Goal: Task Accomplishment & Management: Manage account settings

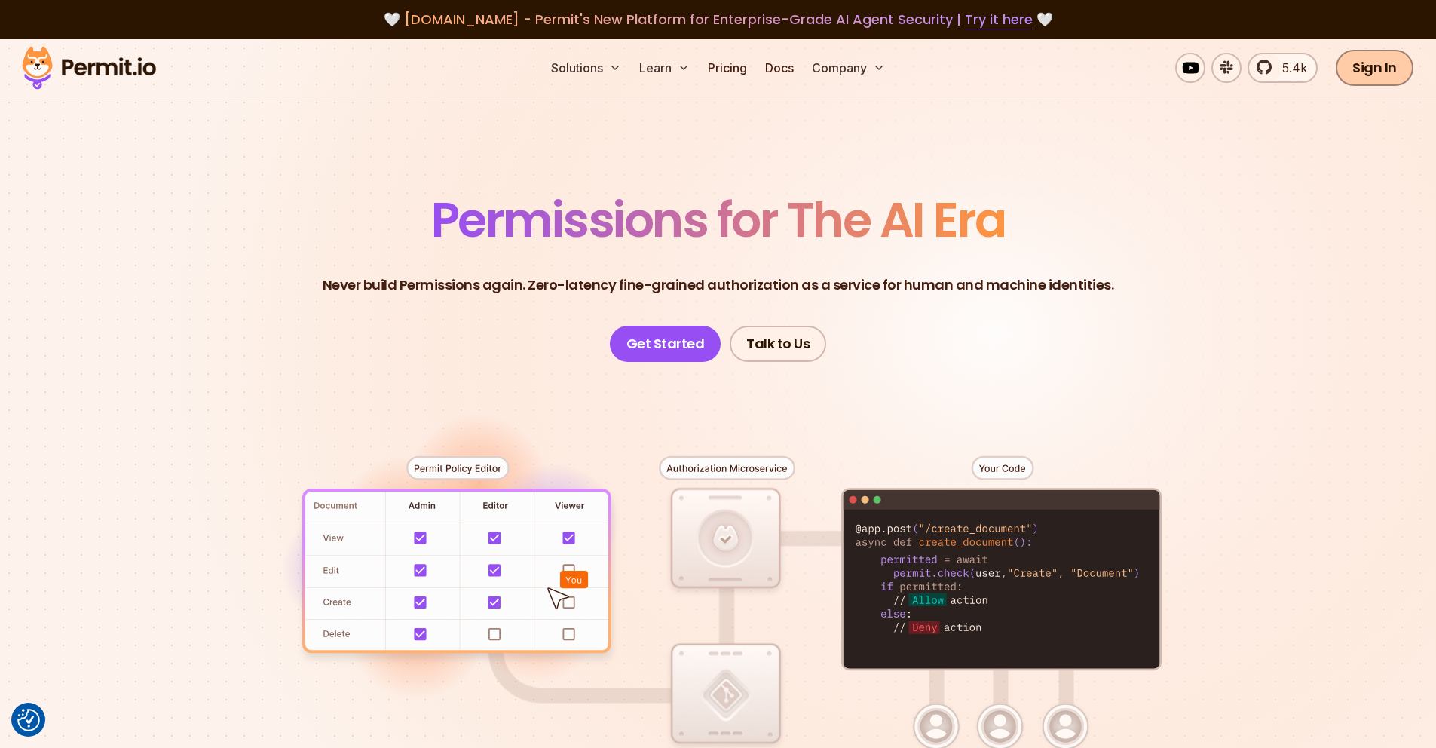
click at [1404, 72] on link "Sign In" at bounding box center [1375, 68] width 78 height 36
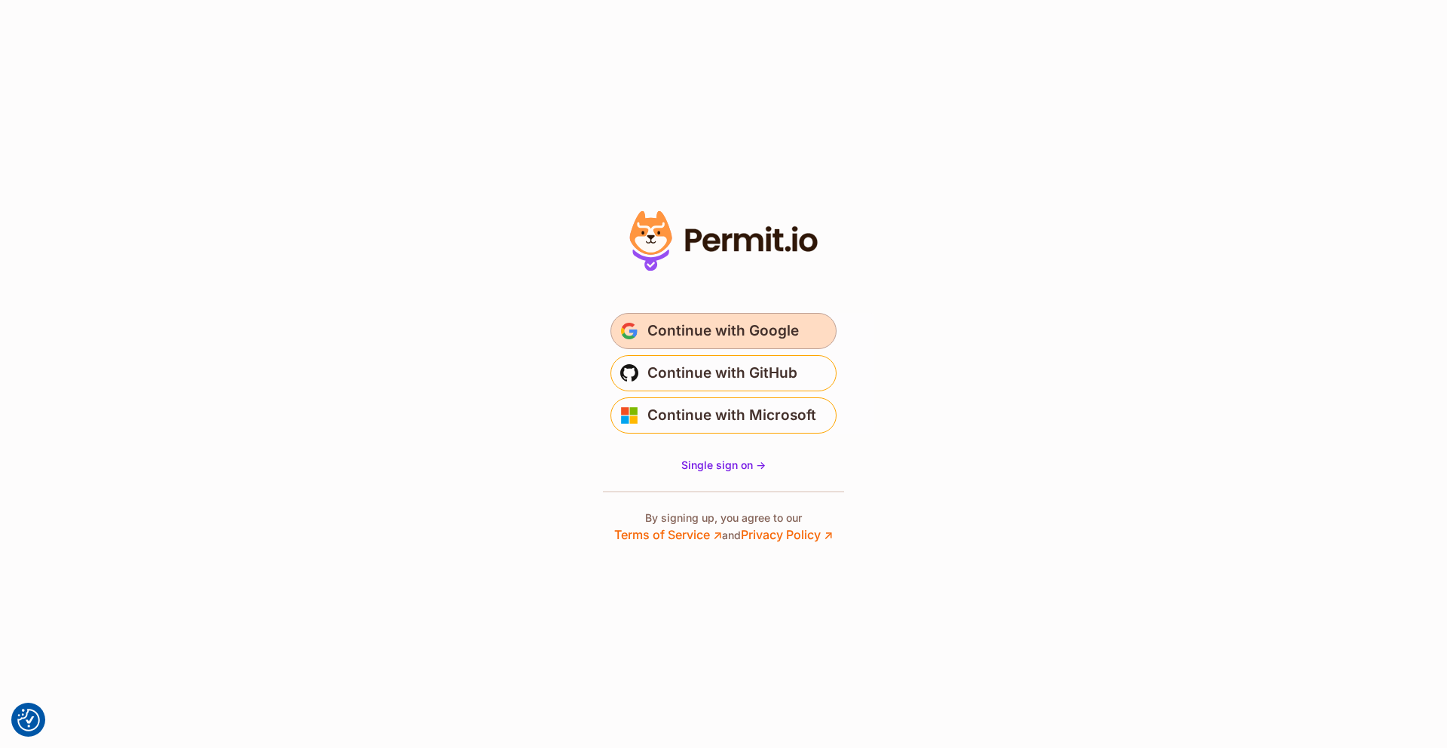
click at [682, 322] on span "Continue with Google" at bounding box center [722, 331] width 151 height 24
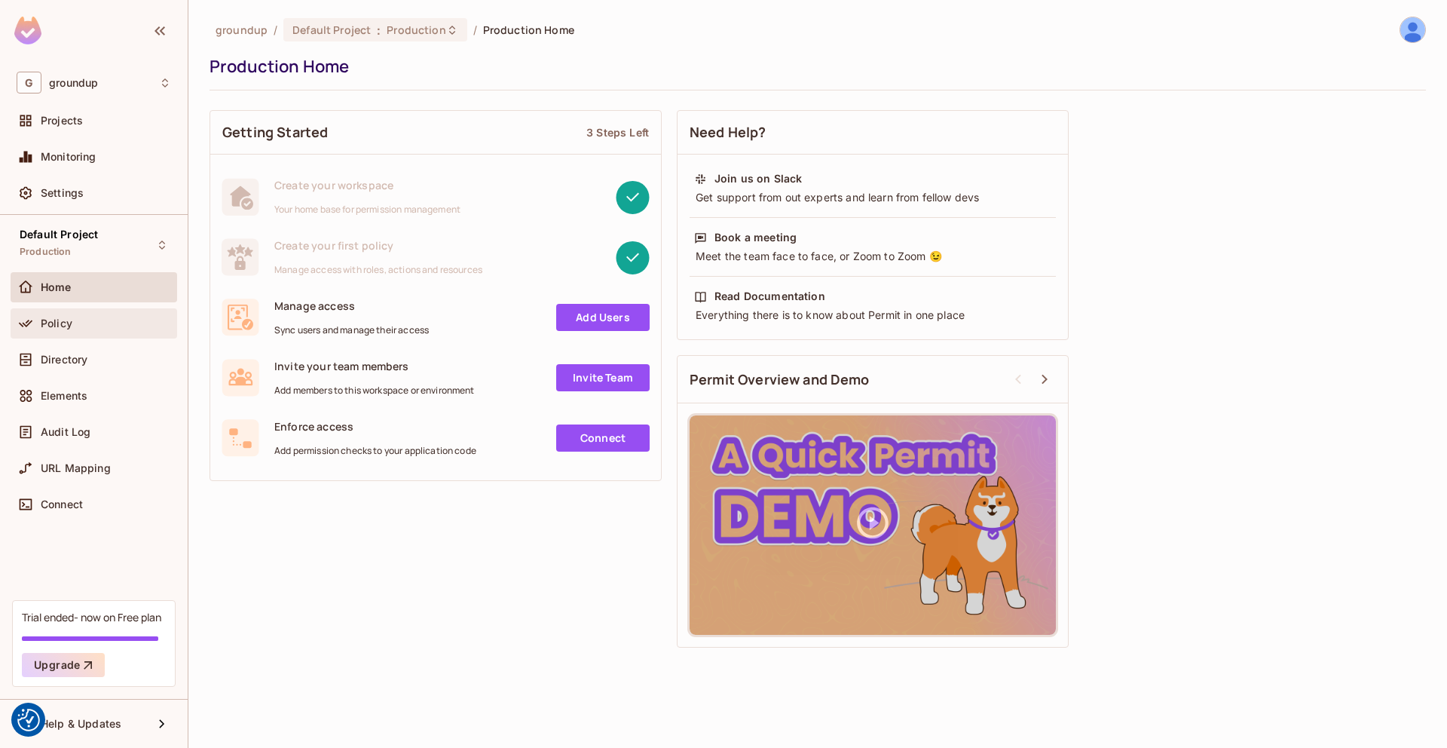
click at [117, 325] on div "Policy" at bounding box center [106, 323] width 130 height 12
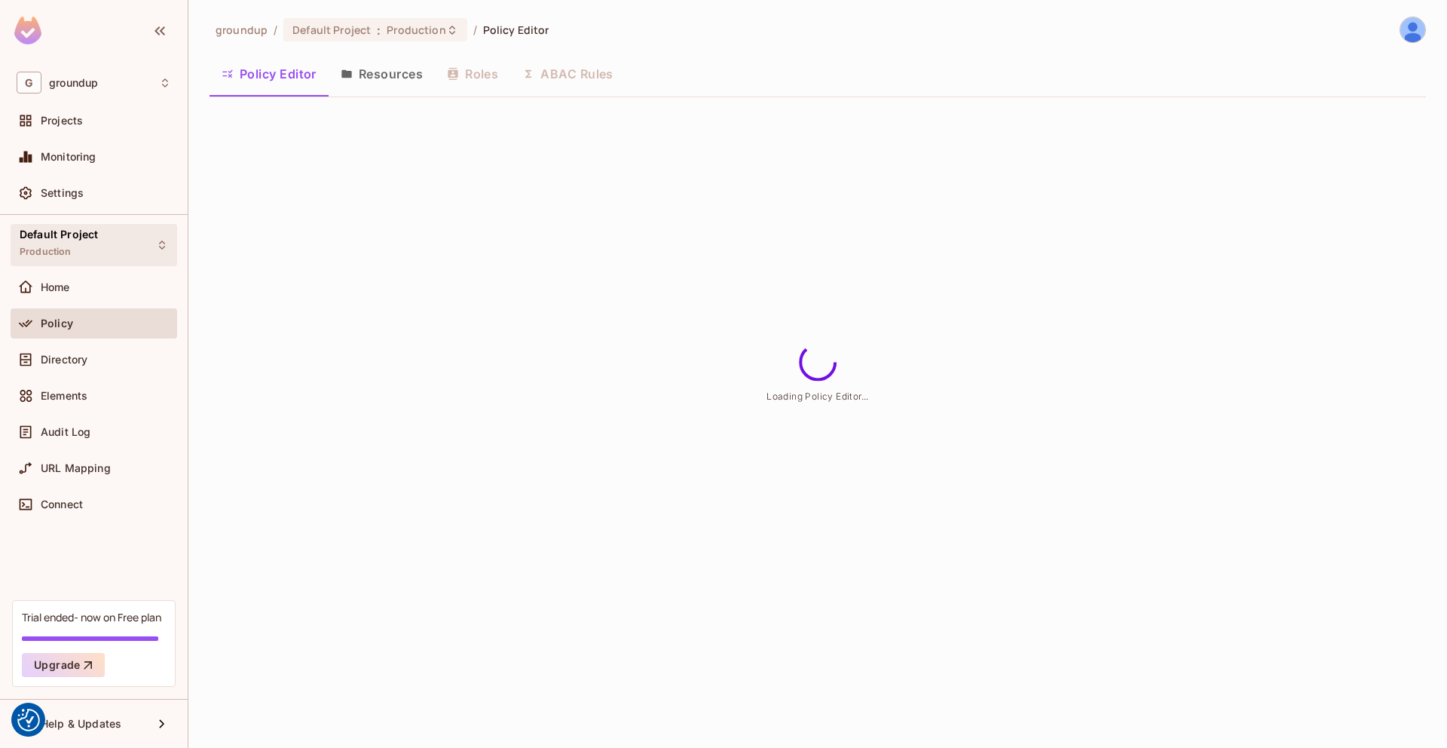
click at [111, 241] on div "Default Project Production" at bounding box center [94, 244] width 167 height 41
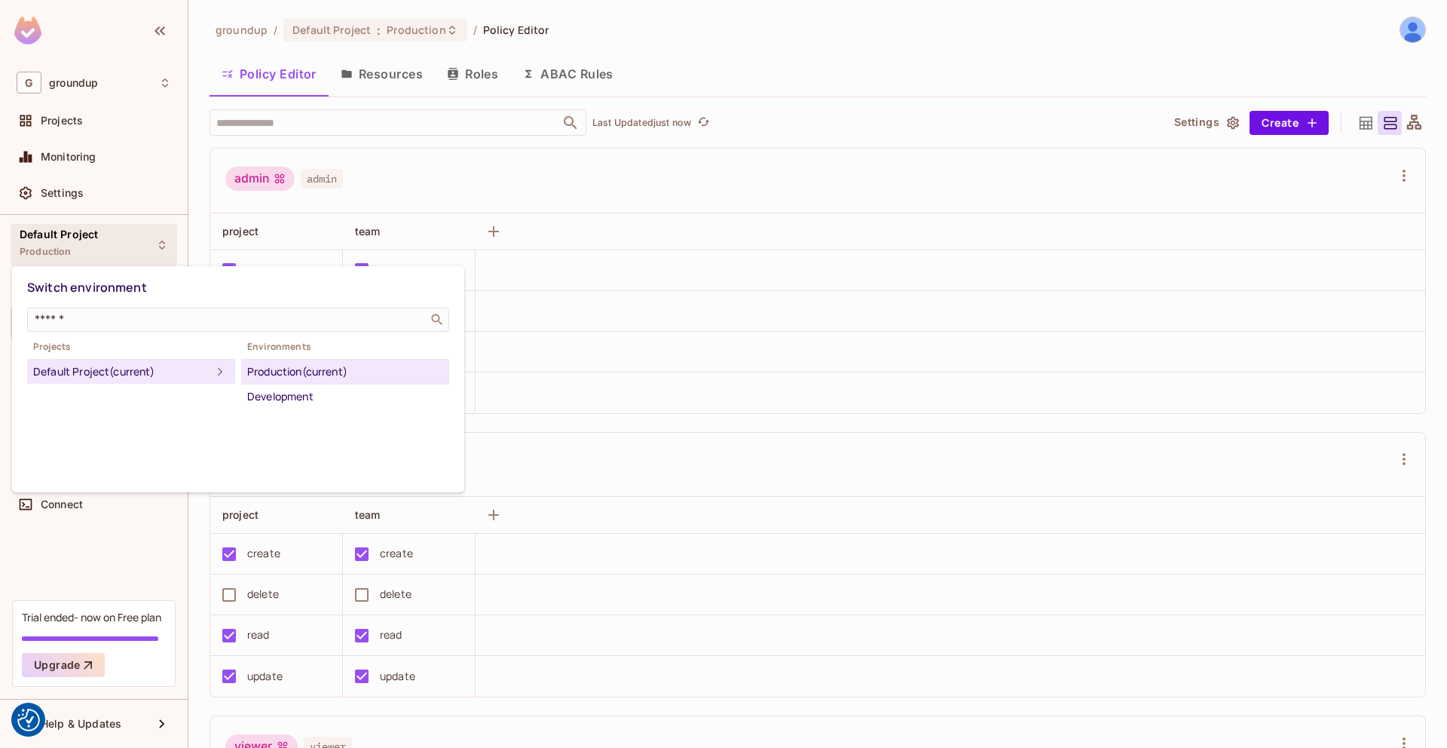
click at [447, 195] on div at bounding box center [723, 374] width 1447 height 748
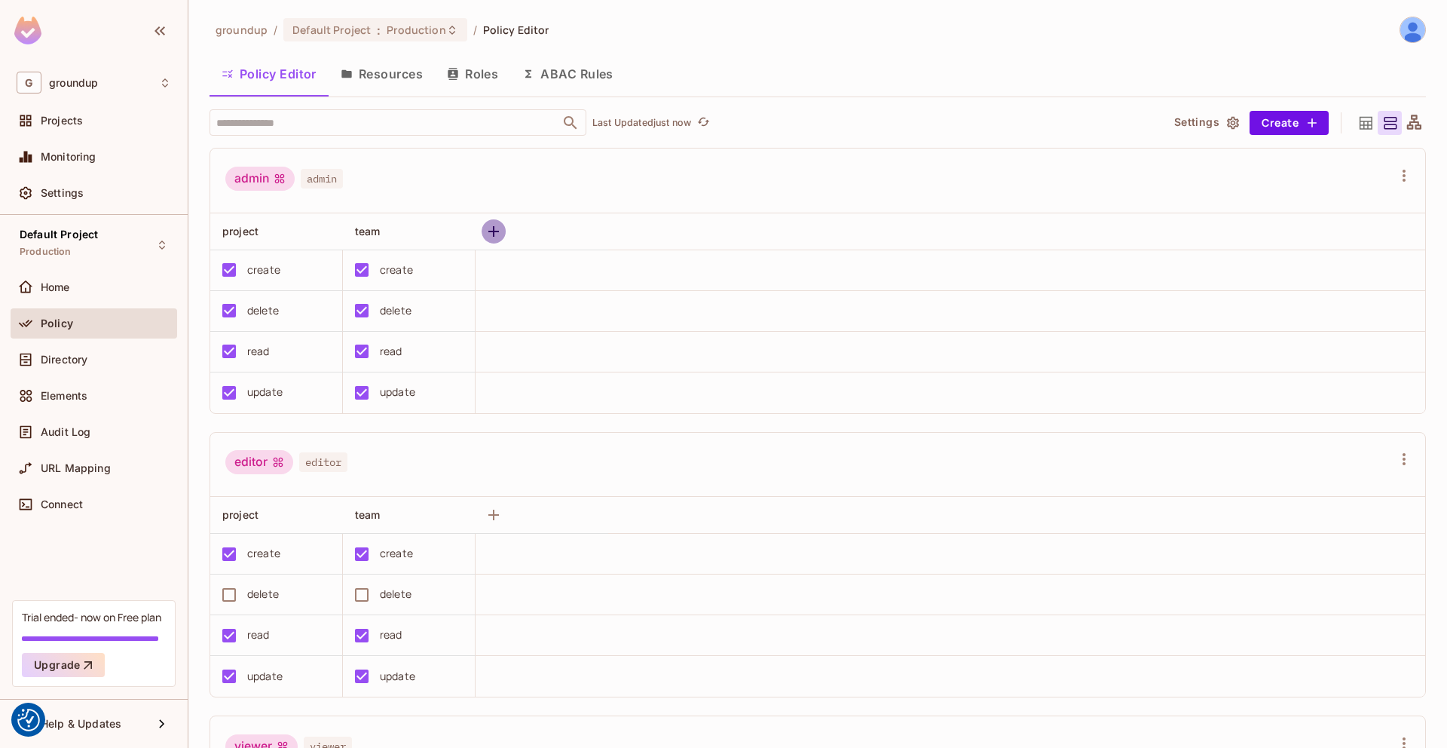
click at [487, 233] on icon "button" at bounding box center [494, 231] width 18 height 18
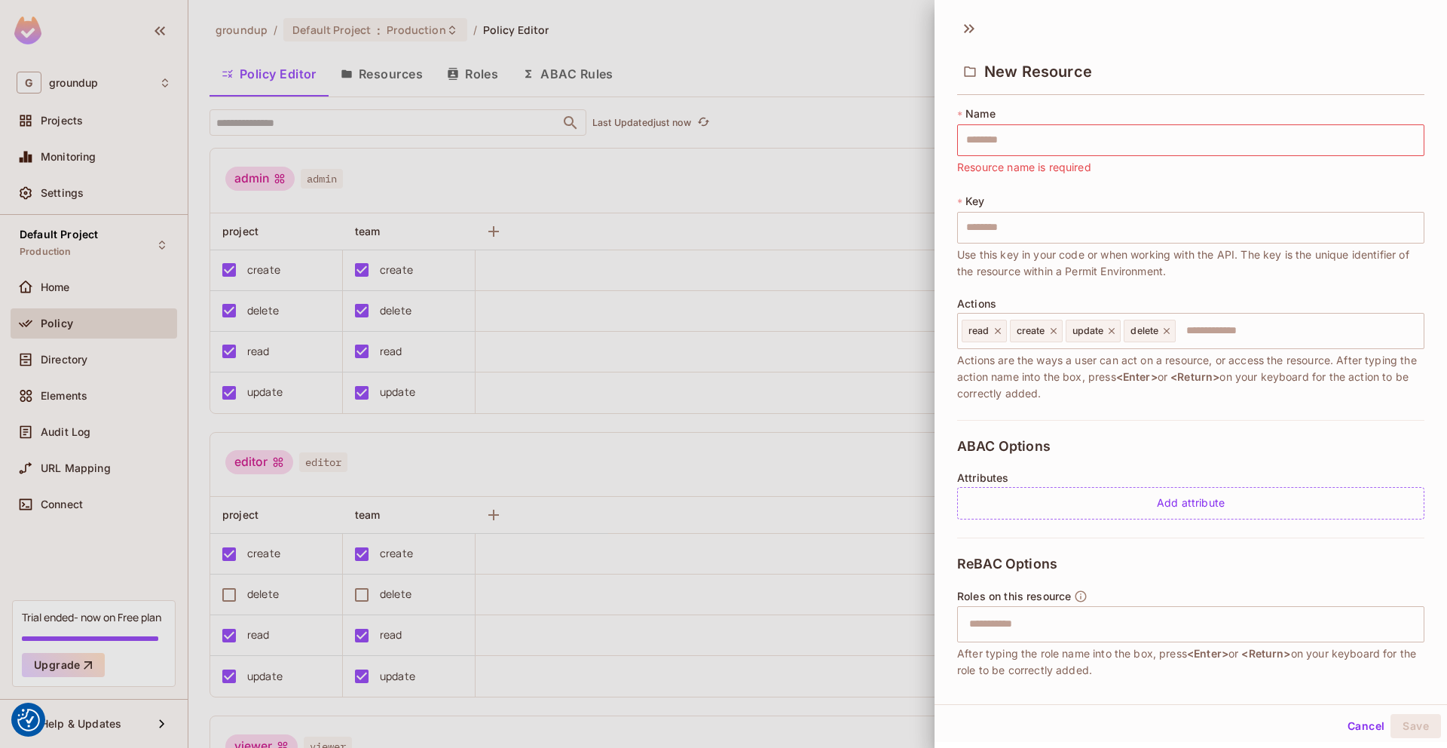
click at [516, 173] on div at bounding box center [723, 374] width 1447 height 748
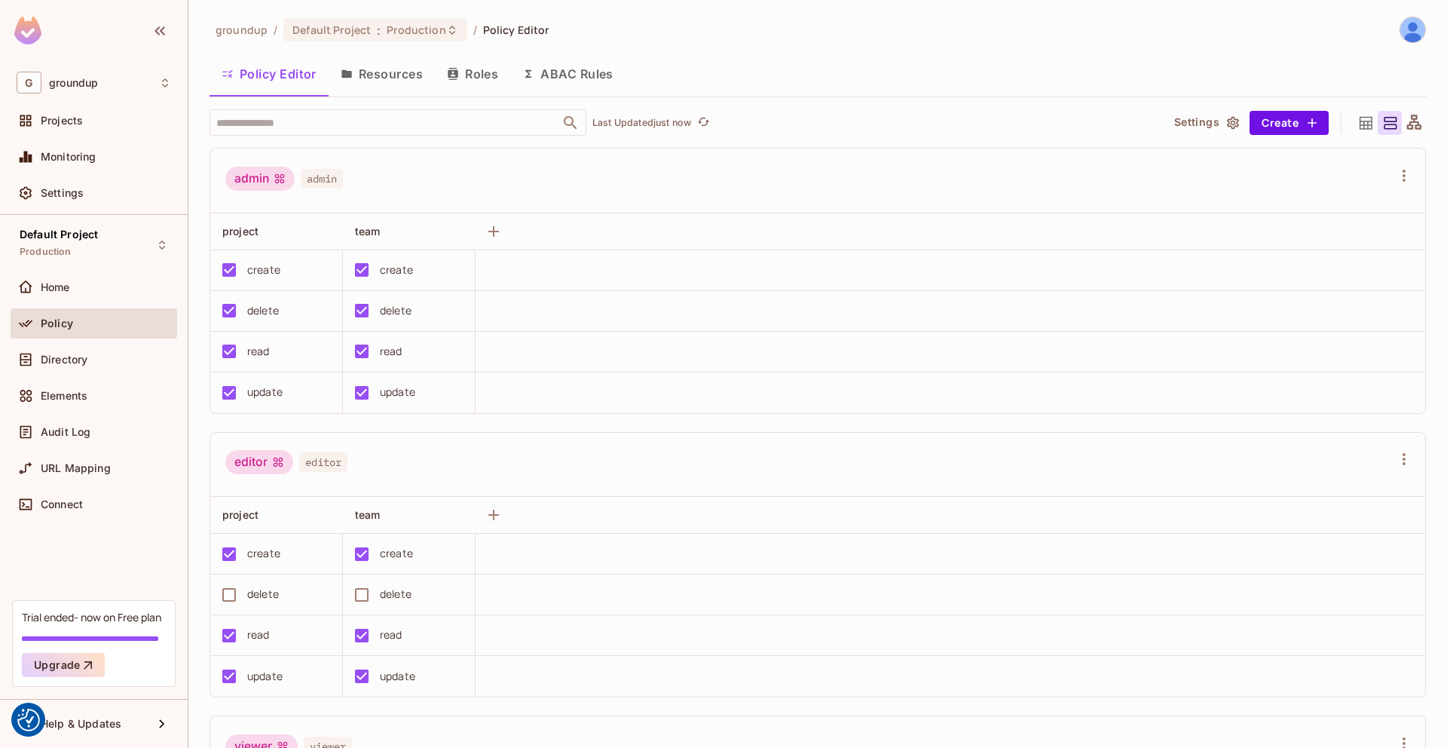
click at [392, 76] on button "Resources" at bounding box center [382, 74] width 106 height 38
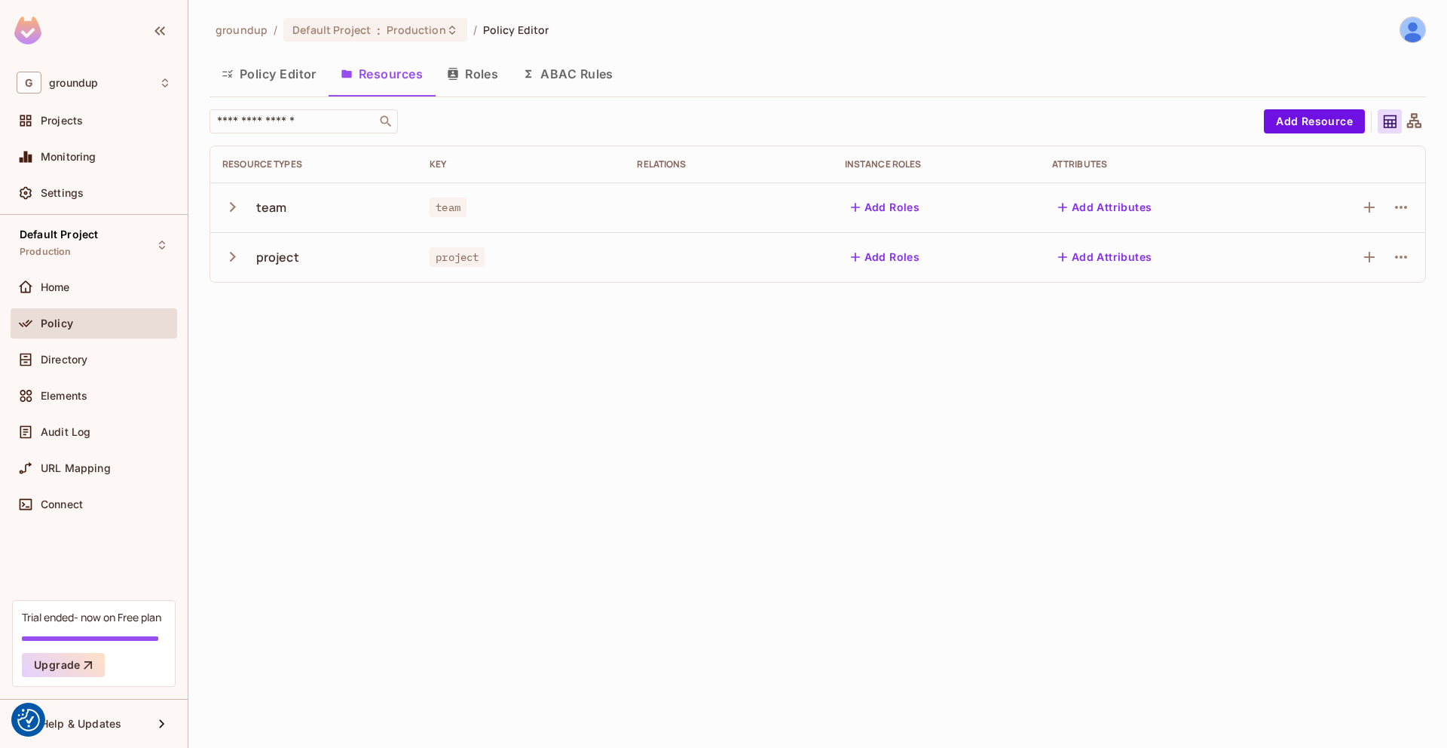
click at [235, 258] on icon "button" at bounding box center [232, 256] width 20 height 20
click at [239, 197] on icon "button" at bounding box center [232, 207] width 20 height 20
click at [236, 203] on icon "button" at bounding box center [232, 207] width 20 height 20
click at [875, 259] on button "Add Roles" at bounding box center [885, 257] width 81 height 24
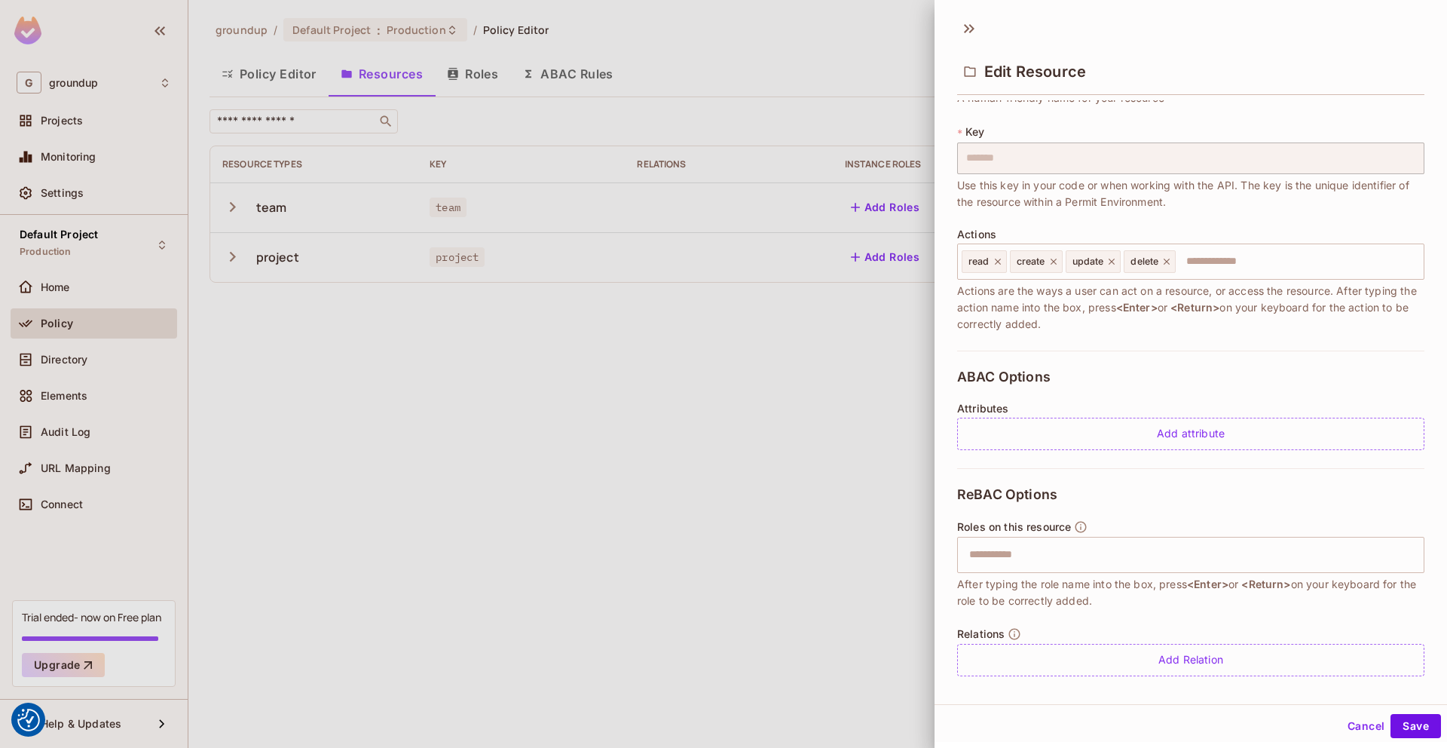
scroll to position [81, 0]
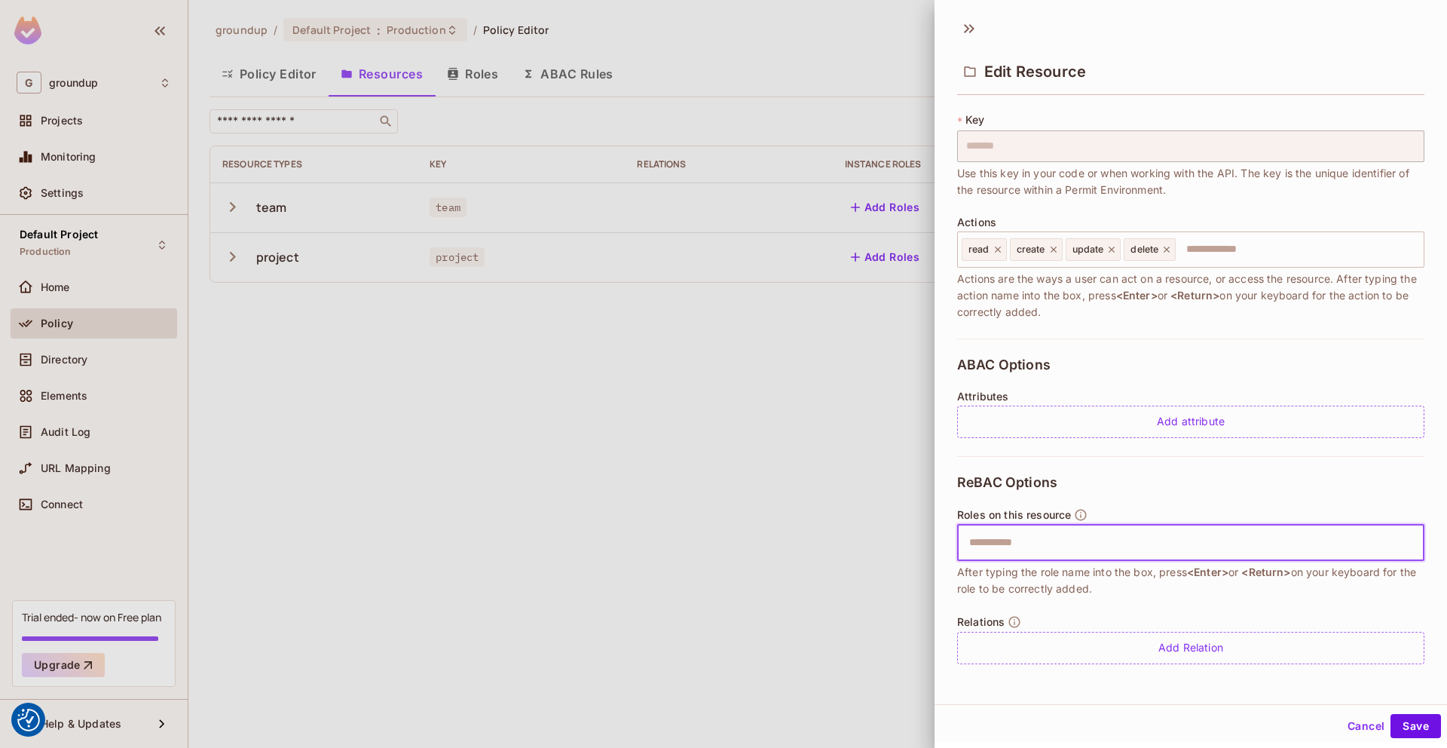
click at [1036, 539] on input "text" at bounding box center [1188, 543] width 457 height 30
click at [1035, 538] on input "text" at bounding box center [1188, 543] width 457 height 30
type input "*****"
type input "******"
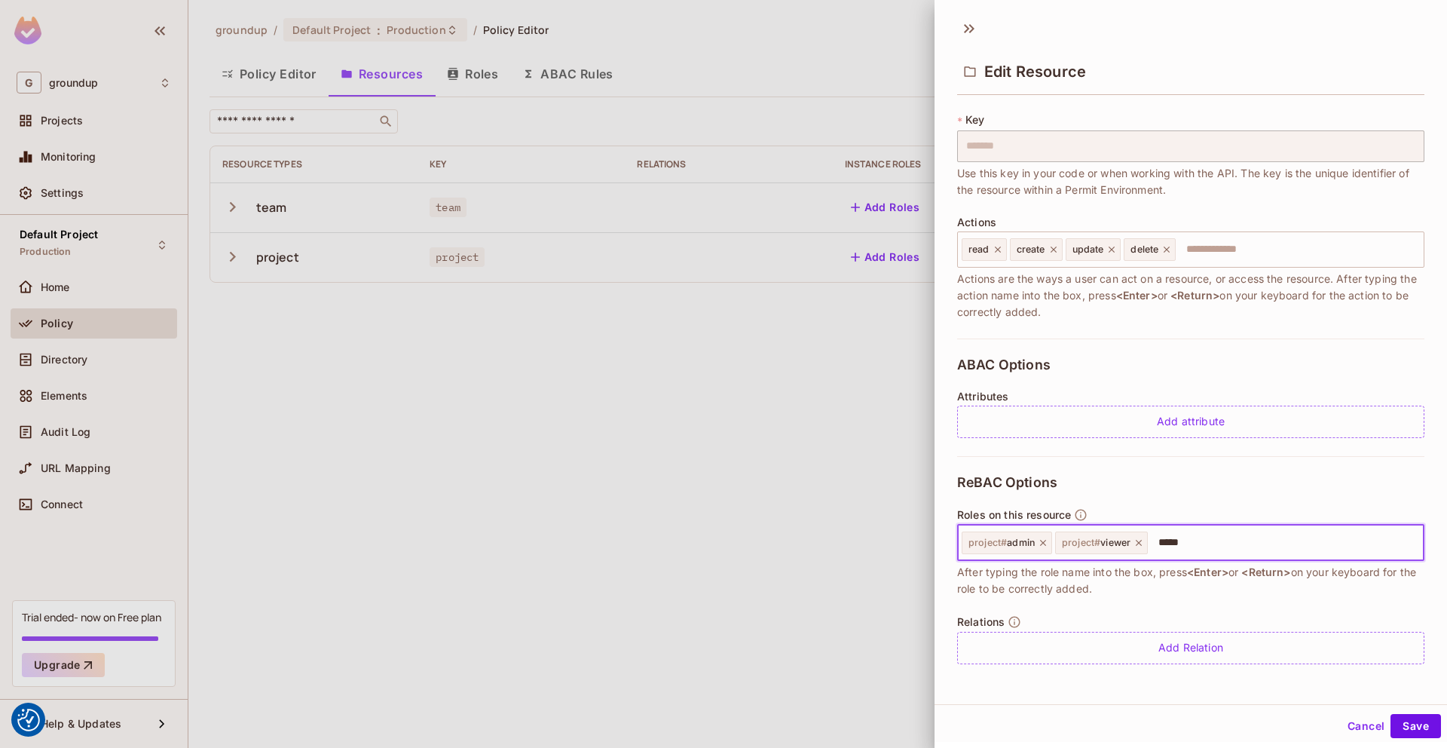
type input "******"
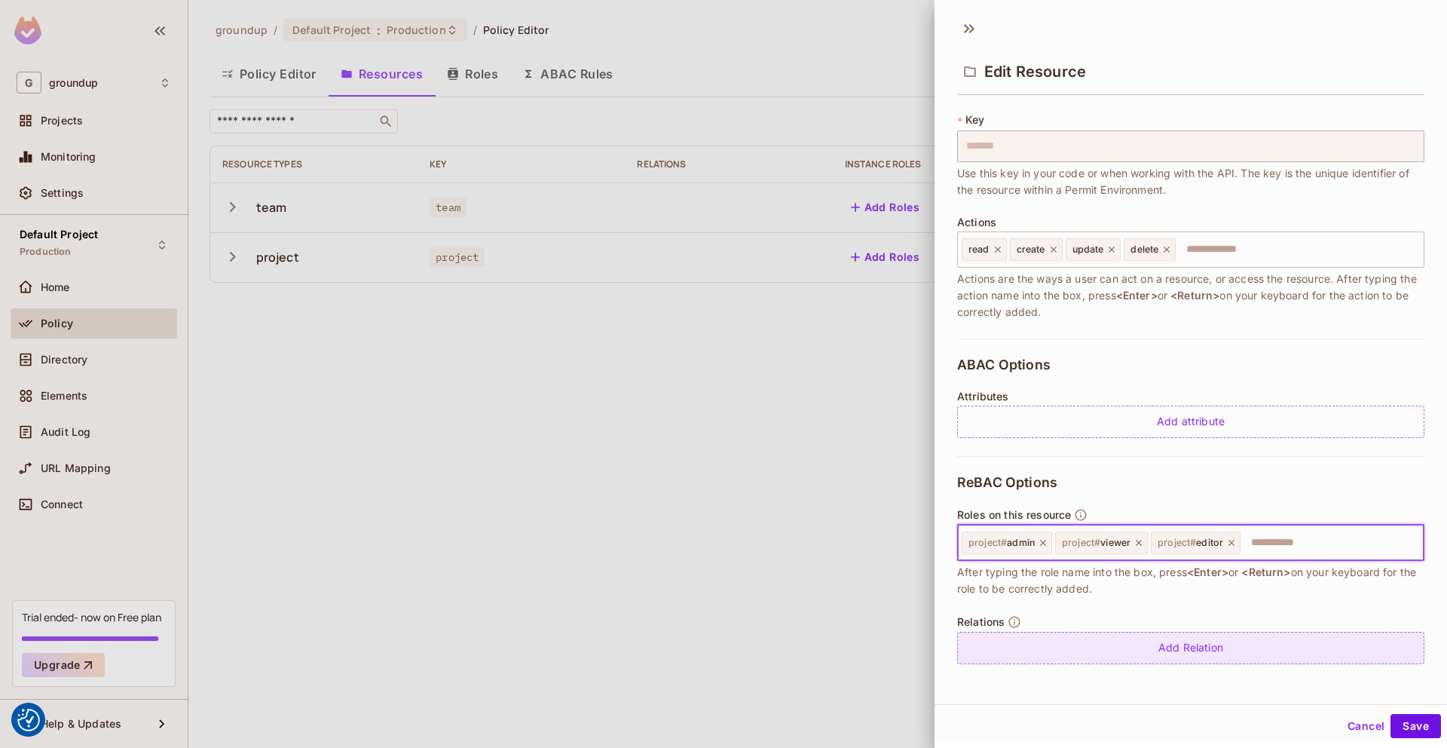
click at [1128, 636] on div "Add Relation" at bounding box center [1190, 648] width 467 height 32
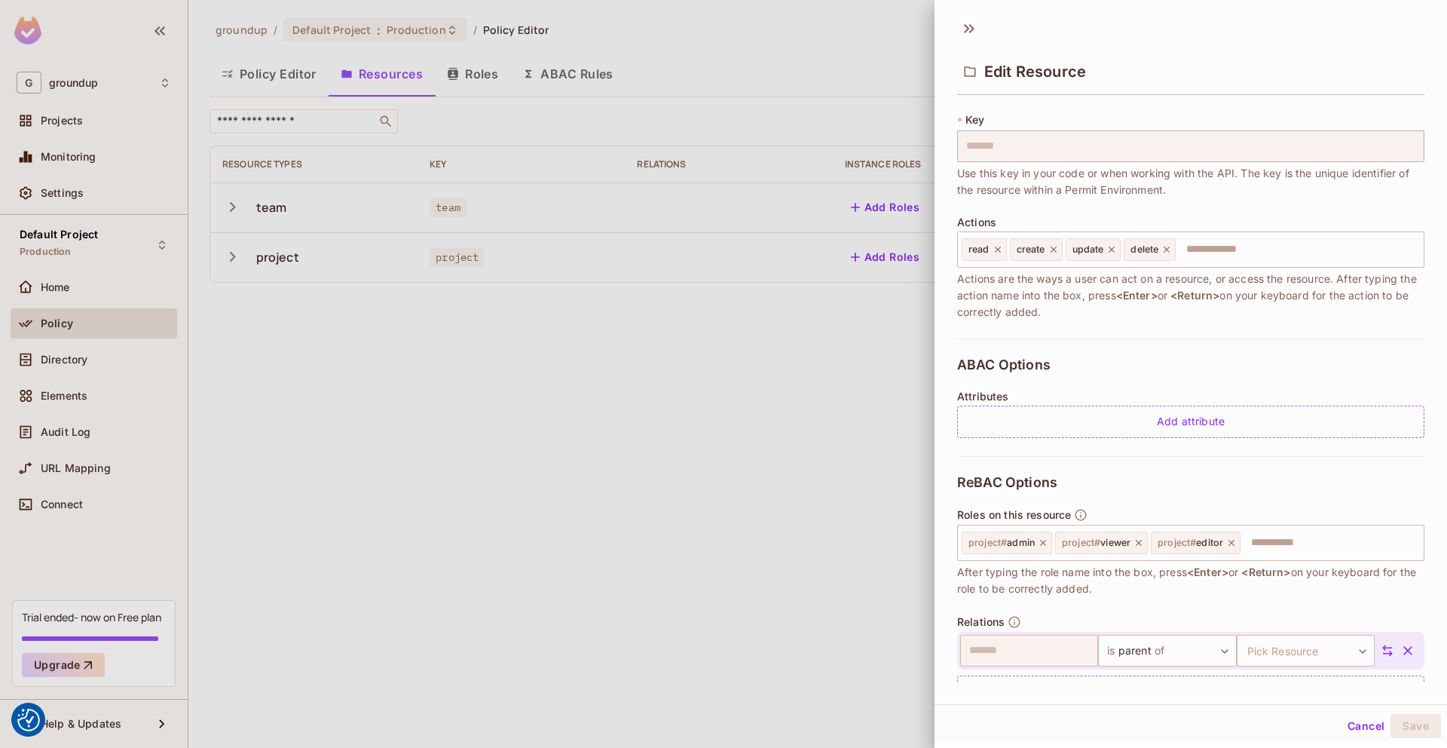
scroll to position [125, 0]
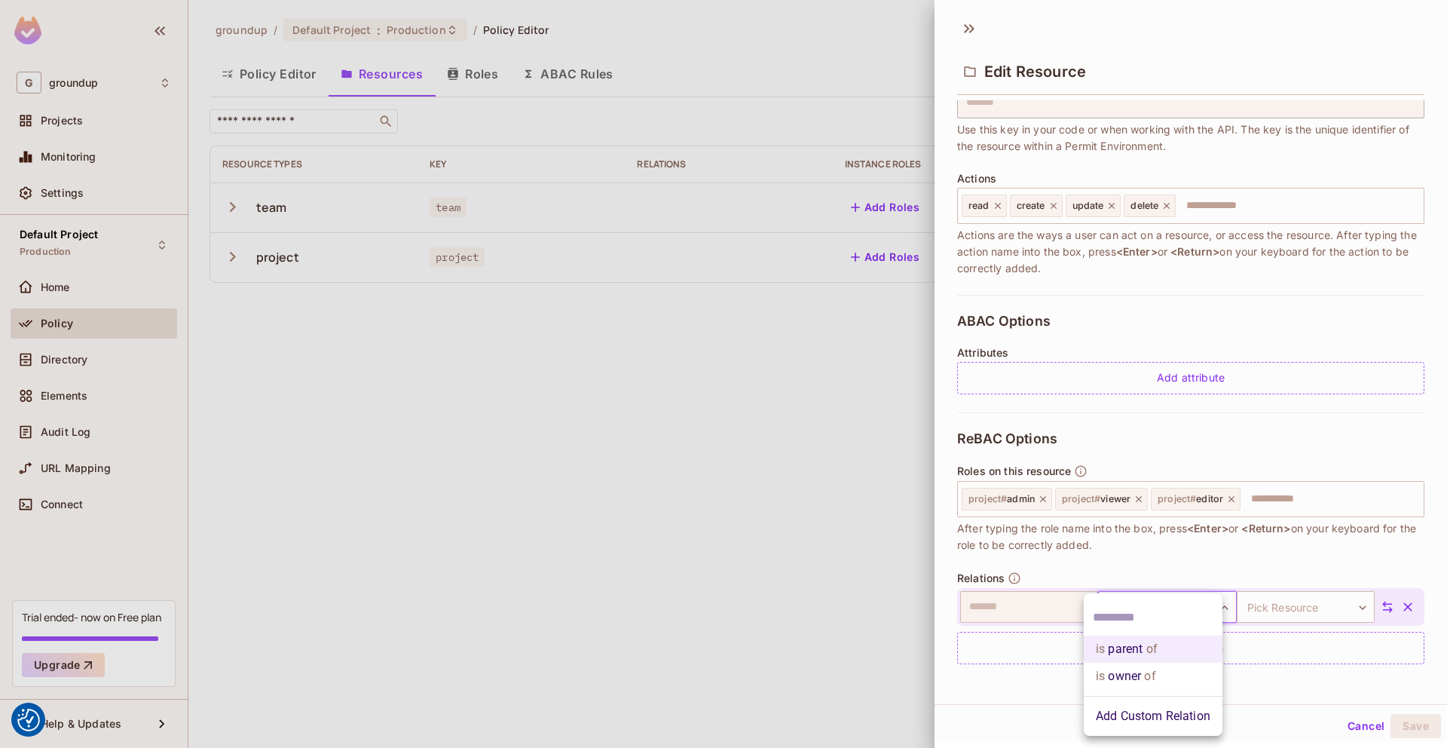
click at [1183, 620] on body "We use cookies to enhance your browsing experience, serve personalized ads or c…" at bounding box center [723, 374] width 1447 height 748
click at [1182, 571] on div at bounding box center [723, 374] width 1447 height 748
click at [602, 444] on div at bounding box center [723, 374] width 1447 height 748
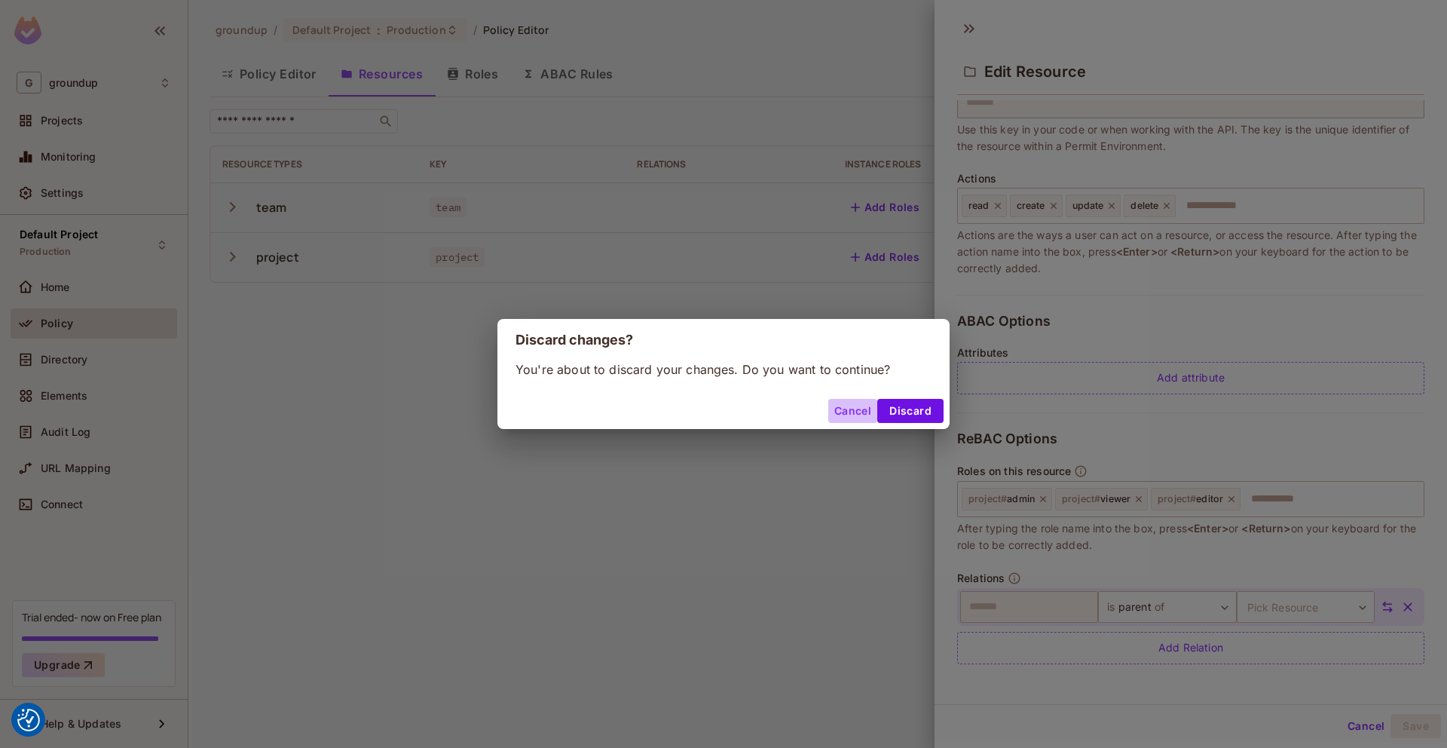
click at [848, 417] on button "Cancel" at bounding box center [852, 411] width 49 height 24
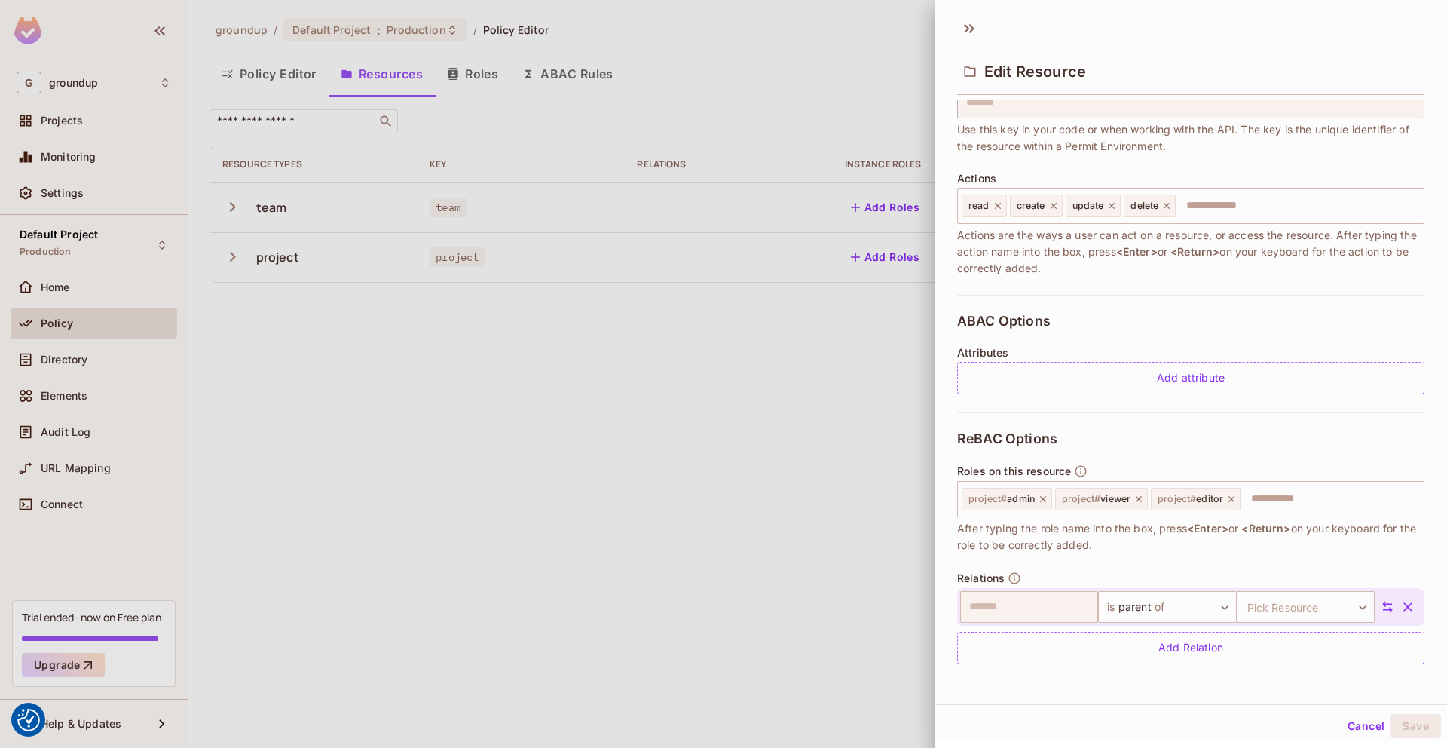
click at [1403, 607] on icon "button" at bounding box center [1407, 606] width 9 height 9
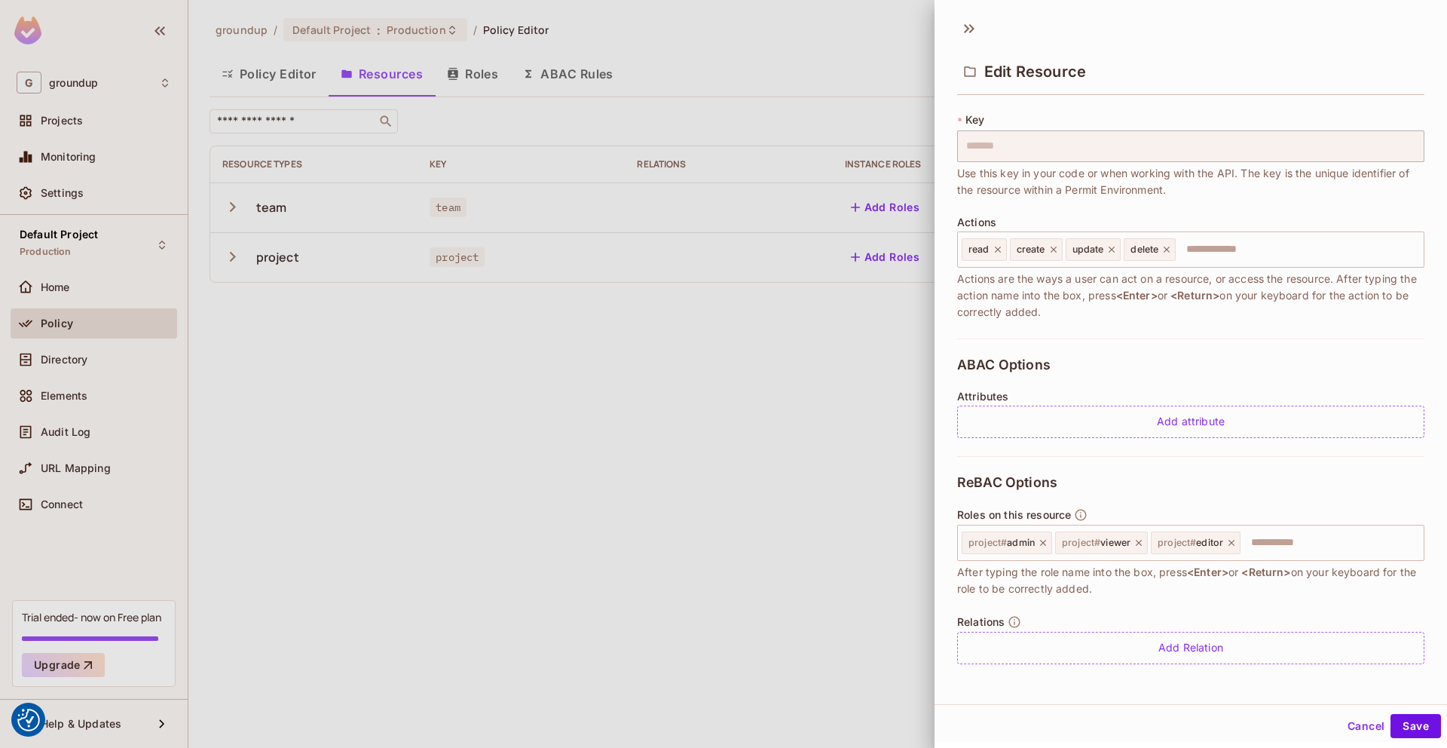
scroll to position [81, 0]
click at [1391, 726] on button "Save" at bounding box center [1416, 726] width 50 height 24
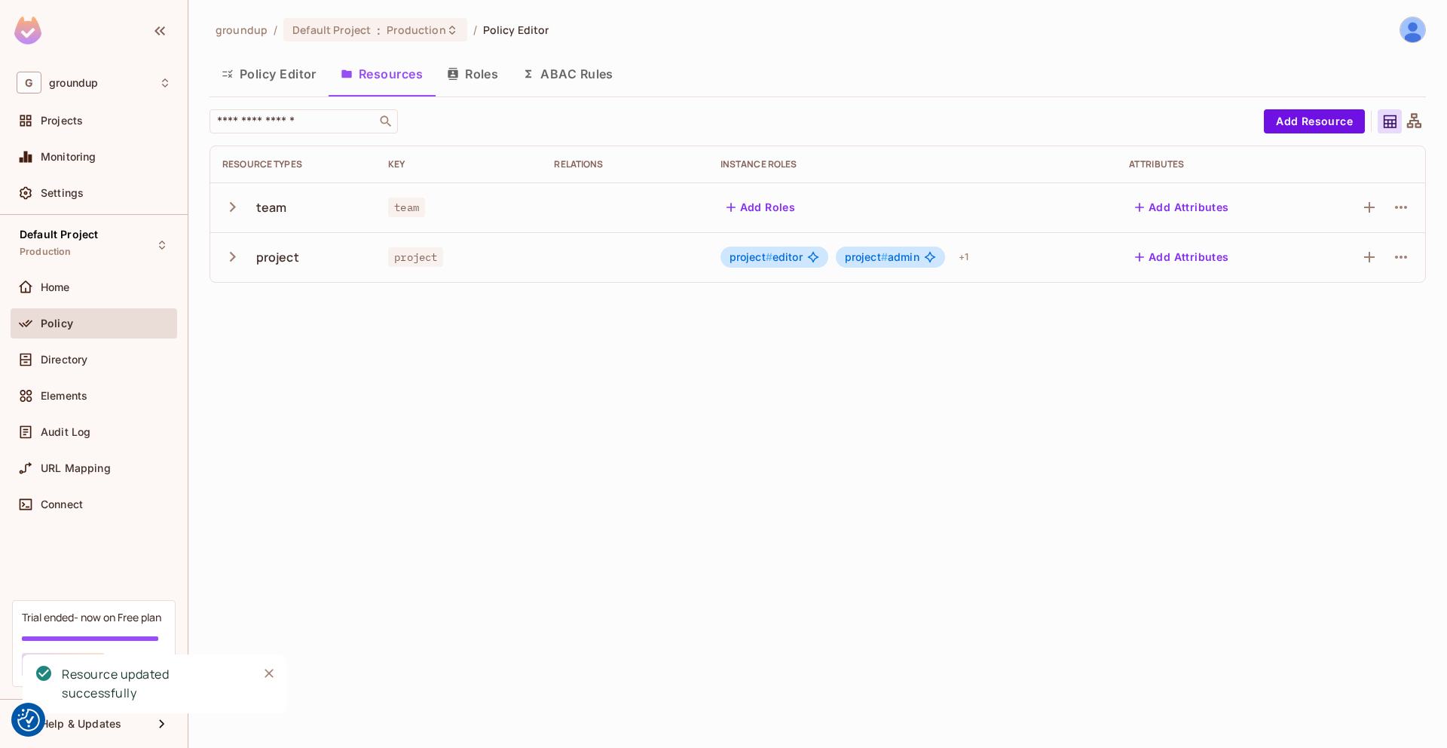
click at [817, 286] on div "​ Add Resource Resource Types Key Relations Instance roles Attributes team team…" at bounding box center [818, 201] width 1216 height 185
click at [809, 257] on icon at bounding box center [813, 257] width 12 height 12
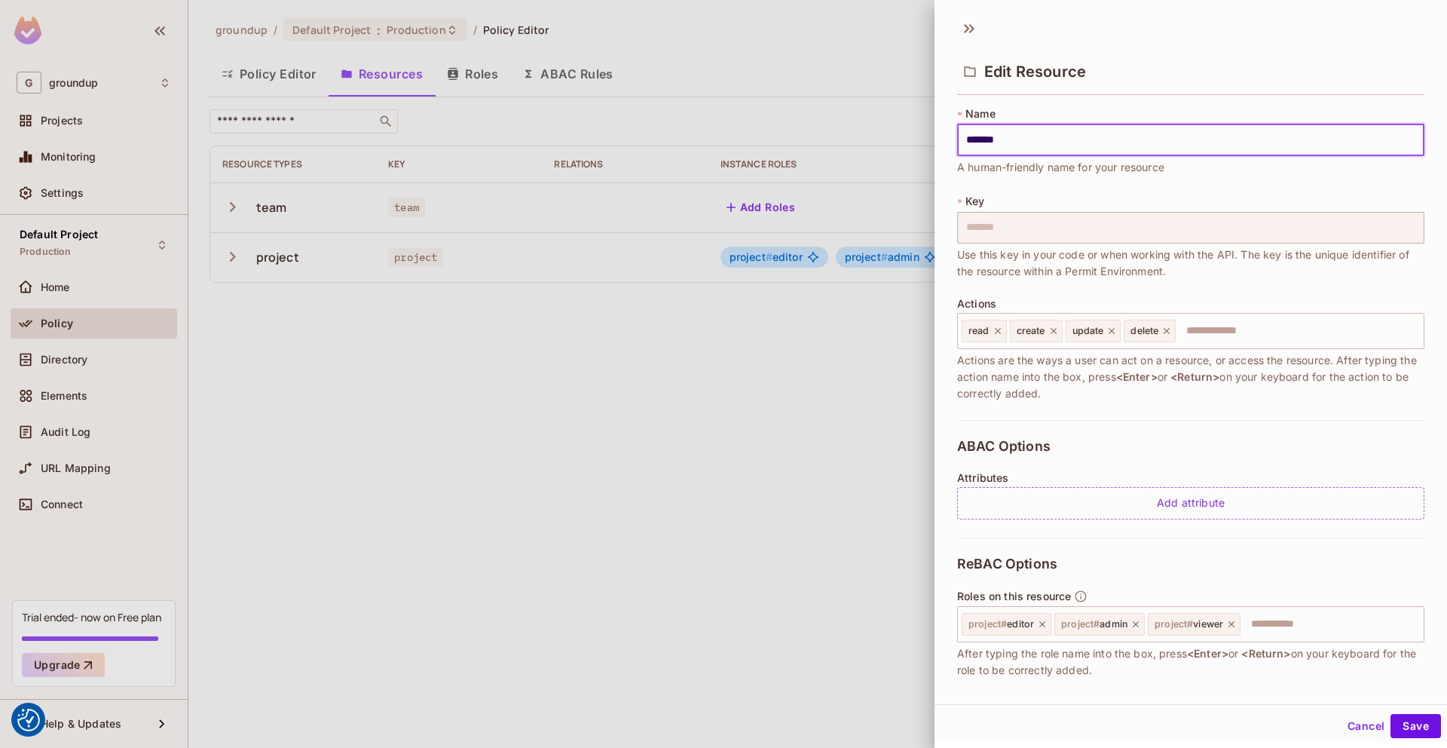
click at [622, 495] on div at bounding box center [723, 374] width 1447 height 748
click at [314, 497] on div at bounding box center [723, 374] width 1447 height 748
click at [972, 41] on div "Edit Resource" at bounding box center [1191, 59] width 513 height 84
click at [1355, 728] on button "Cancel" at bounding box center [1366, 726] width 49 height 24
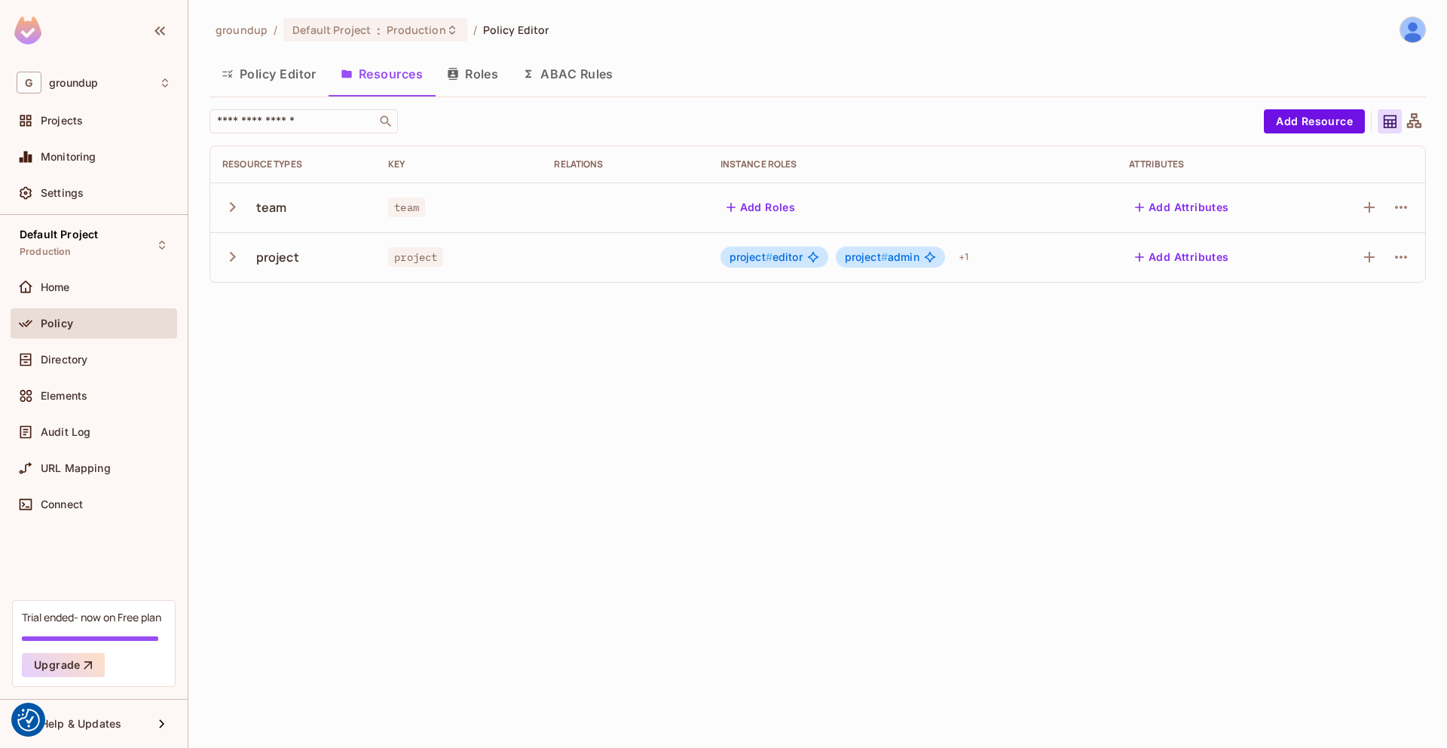
click at [235, 212] on icon "button" at bounding box center [232, 207] width 20 height 20
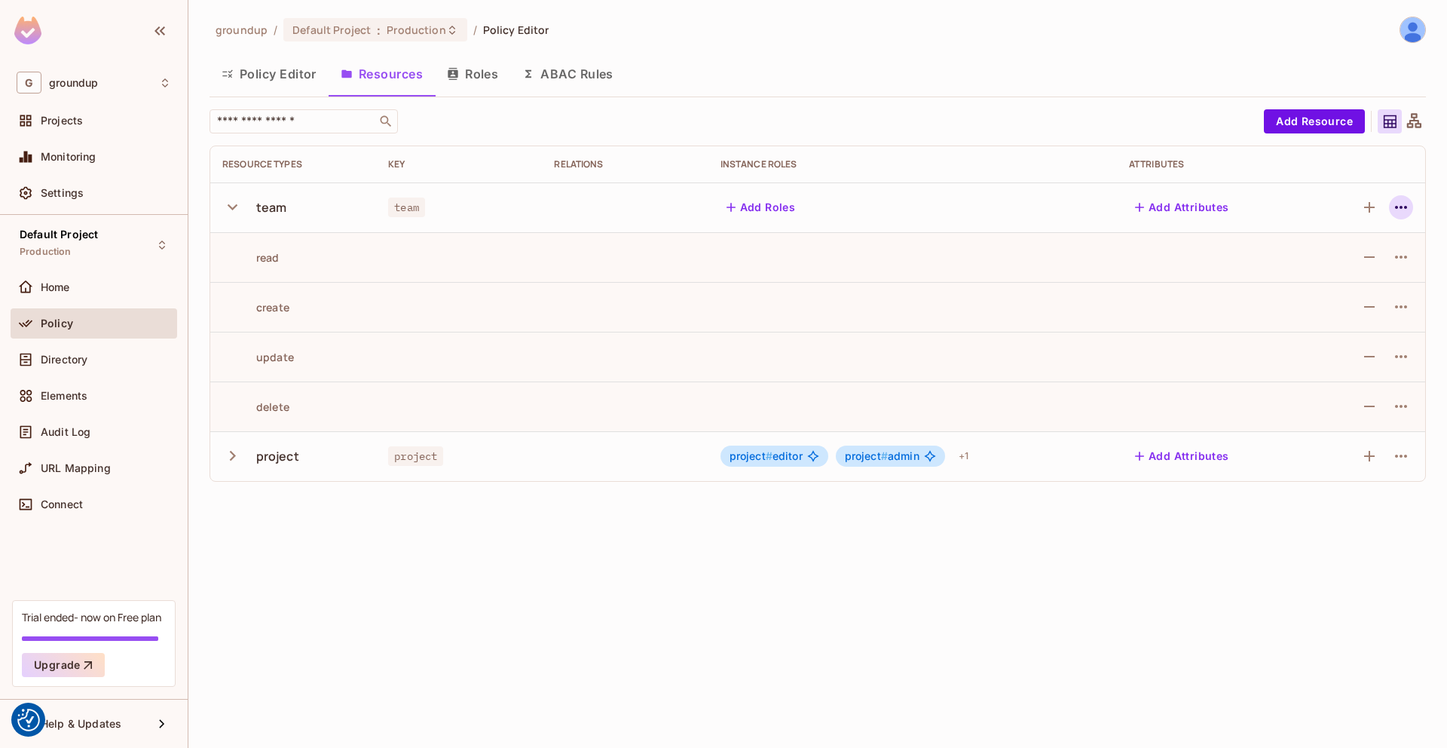
click at [1397, 208] on icon "button" at bounding box center [1401, 207] width 18 height 18
click at [1375, 210] on div at bounding box center [723, 374] width 1447 height 748
click at [1368, 210] on icon "button" at bounding box center [1369, 207] width 18 height 18
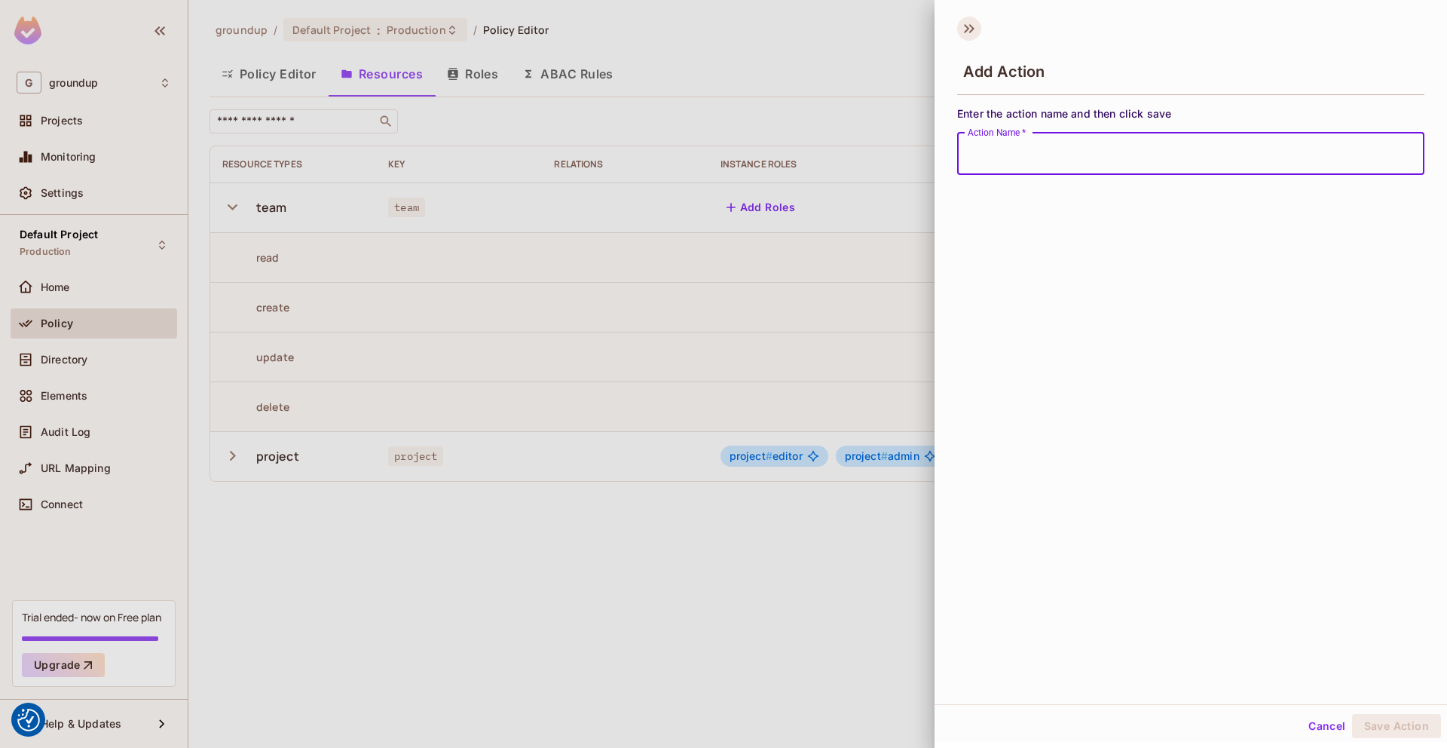
click at [960, 32] on icon at bounding box center [969, 29] width 24 height 24
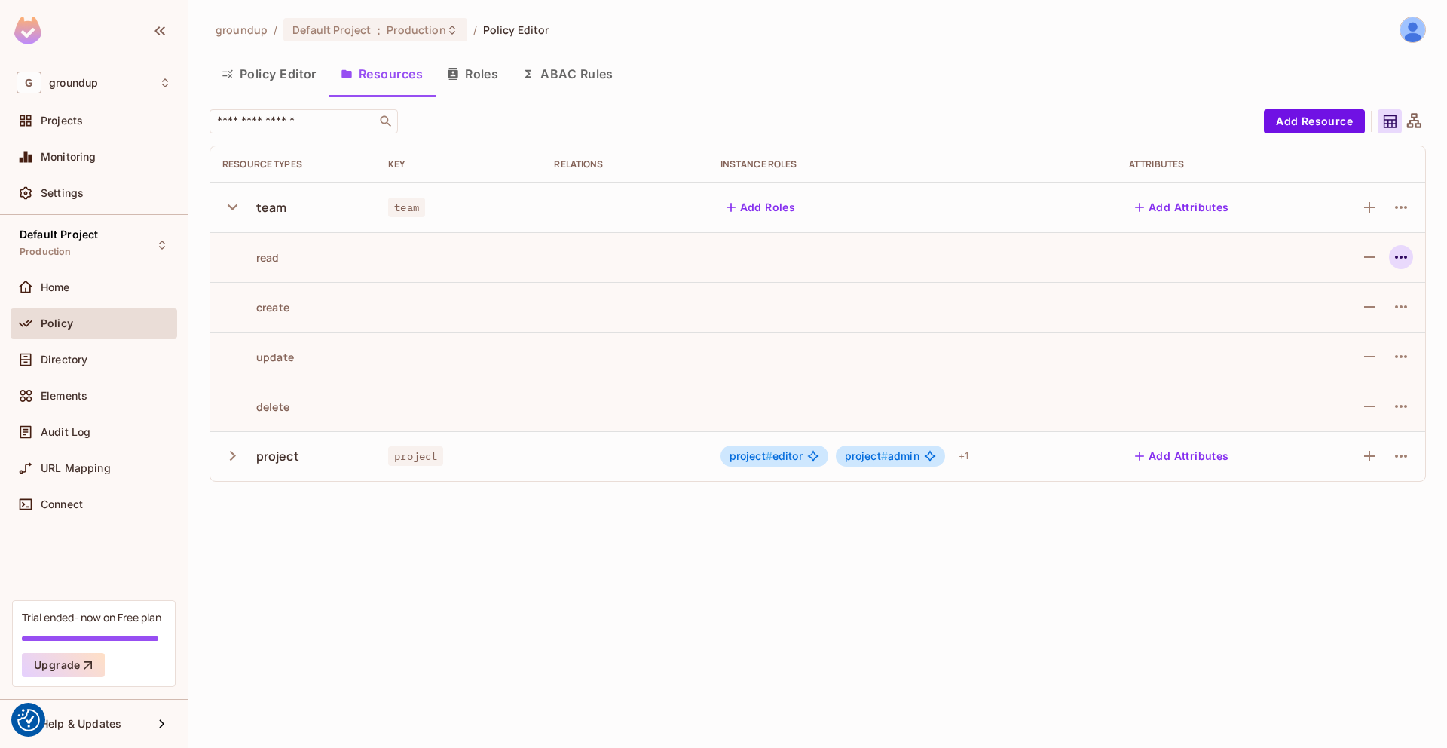
click at [1394, 253] on icon "button" at bounding box center [1401, 257] width 18 height 18
click at [1379, 283] on li "Edit Action" at bounding box center [1338, 291] width 128 height 33
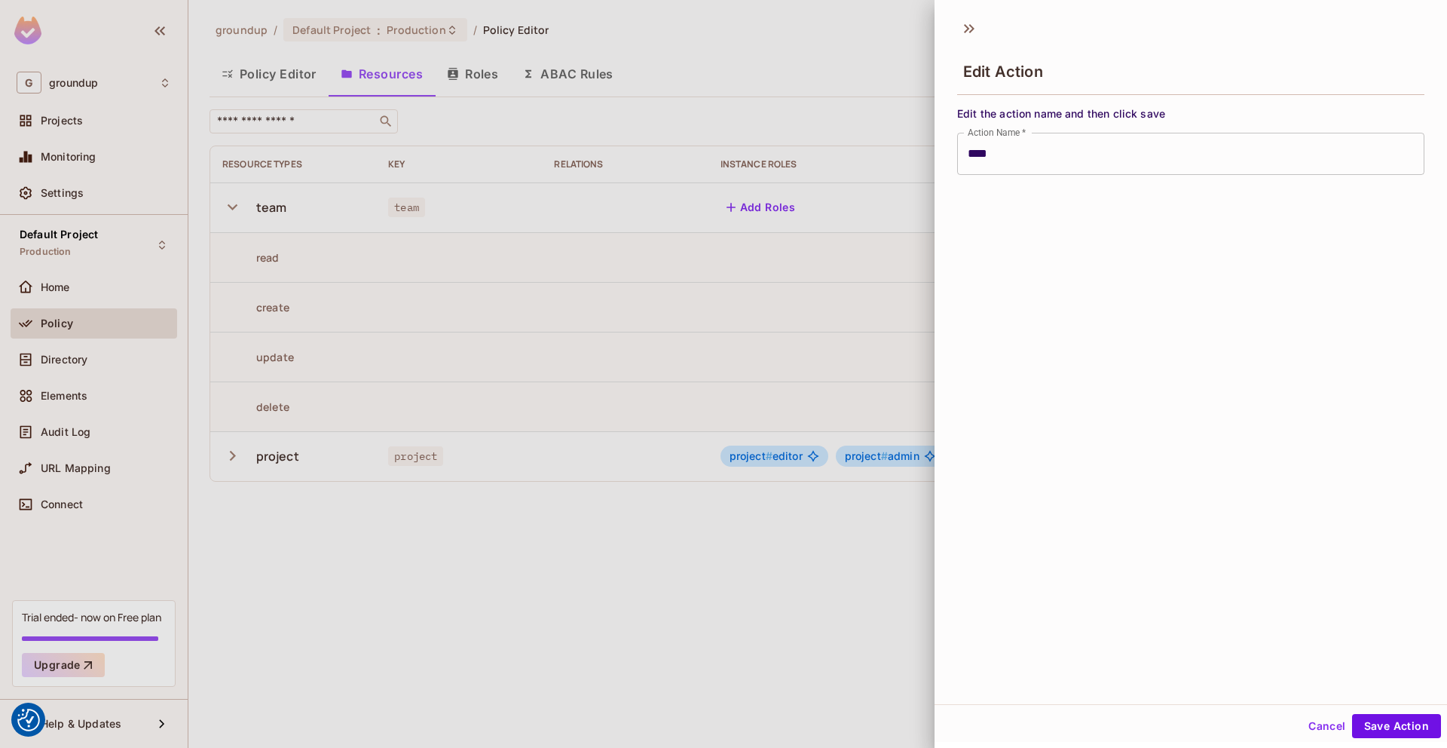
click at [842, 257] on div at bounding box center [723, 374] width 1447 height 748
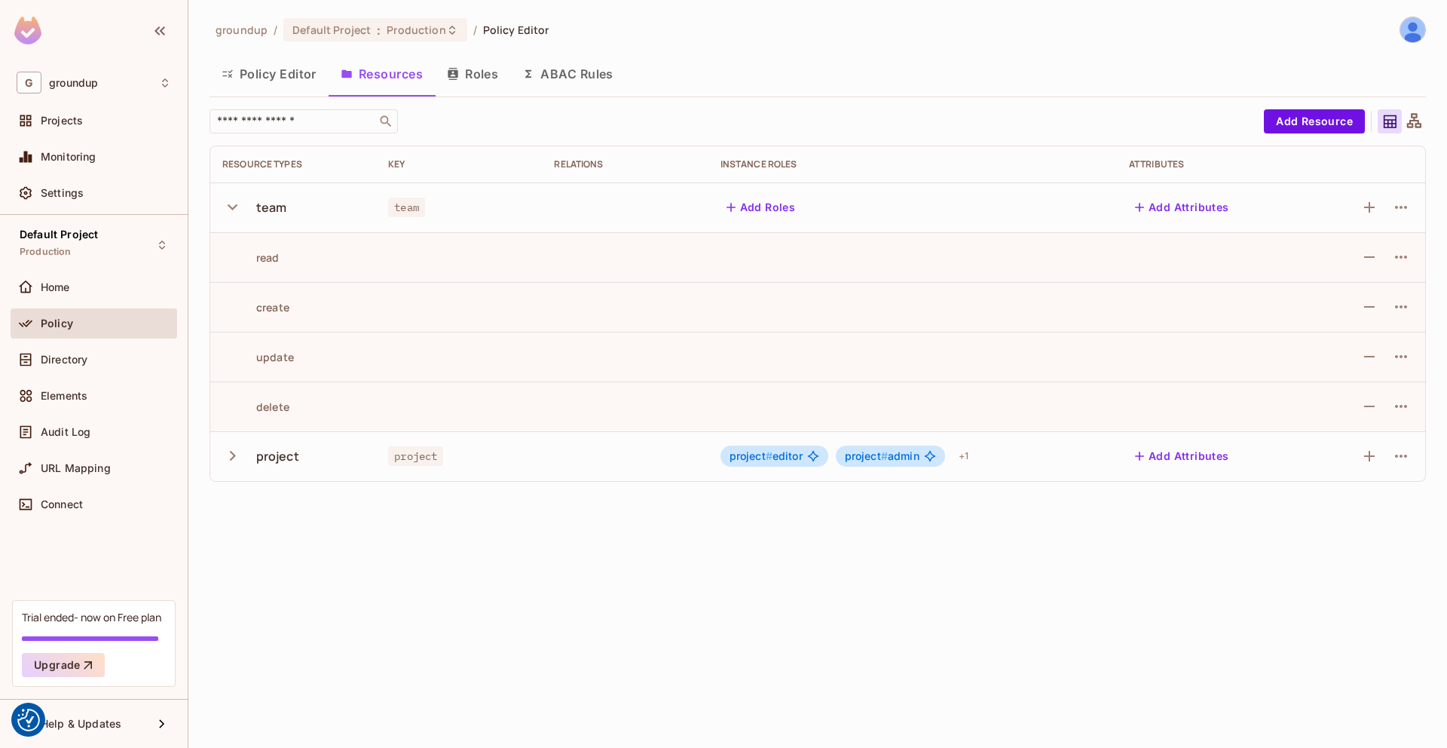
click at [390, 238] on td at bounding box center [459, 257] width 166 height 50
click at [306, 258] on div "read" at bounding box center [293, 257] width 142 height 14
click at [84, 427] on span "Audit Log" at bounding box center [66, 432] width 50 height 12
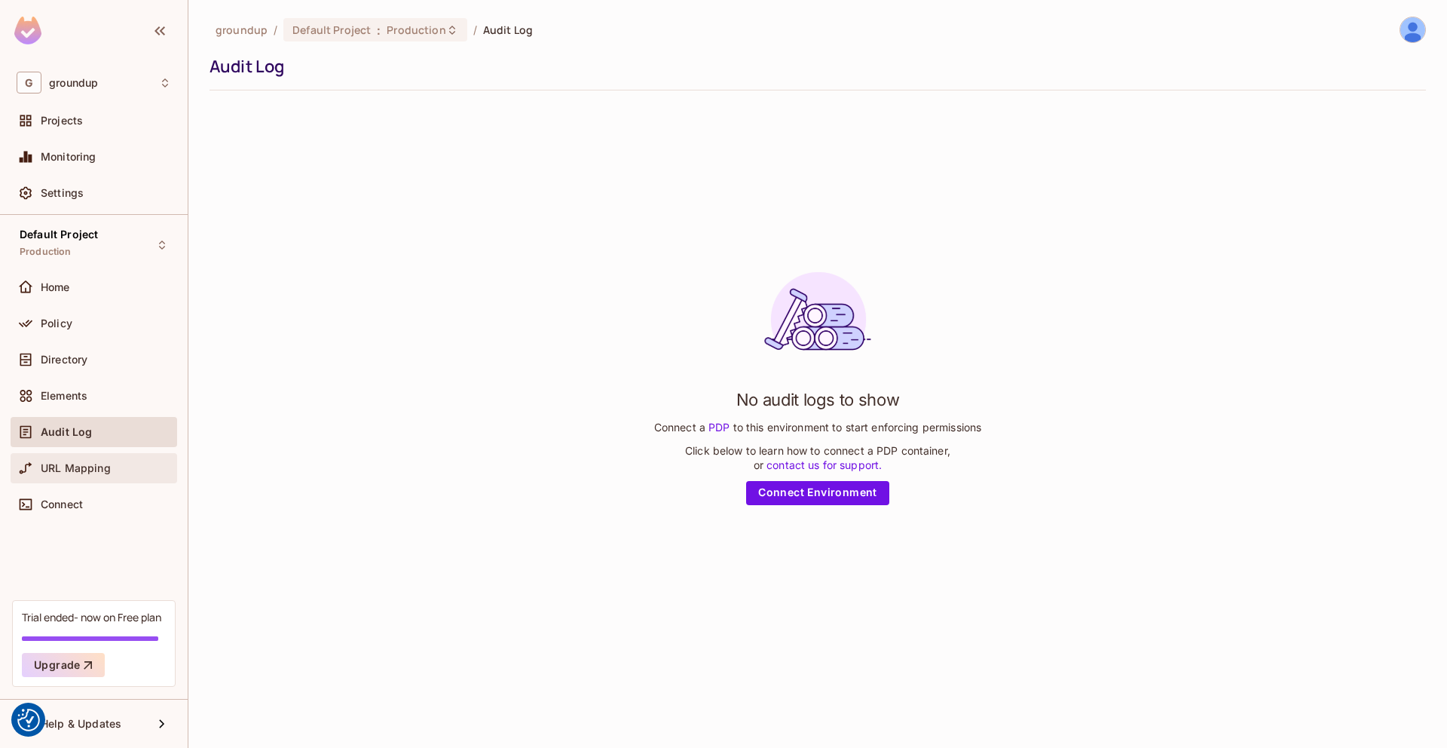
click at [100, 476] on div "URL Mapping" at bounding box center [94, 468] width 155 height 18
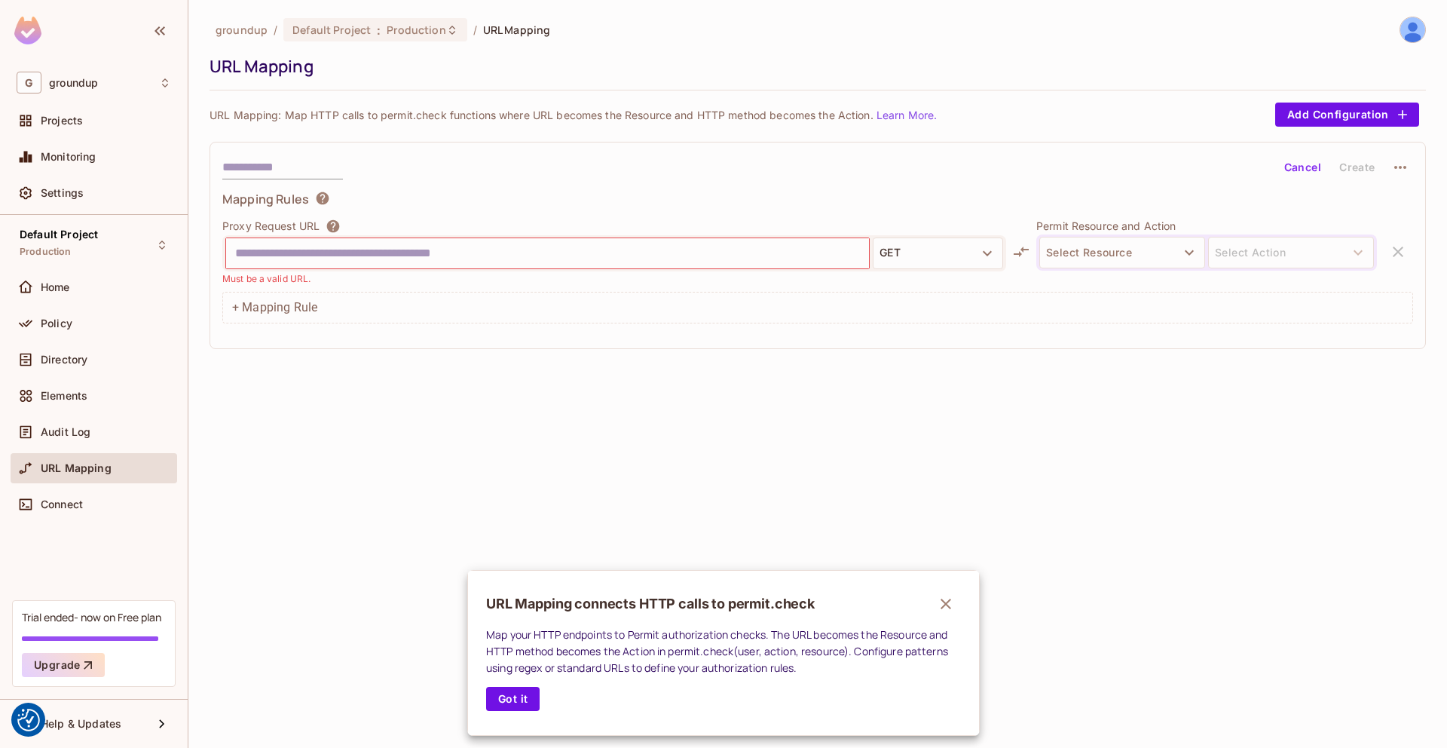
click at [366, 259] on div at bounding box center [723, 374] width 1447 height 748
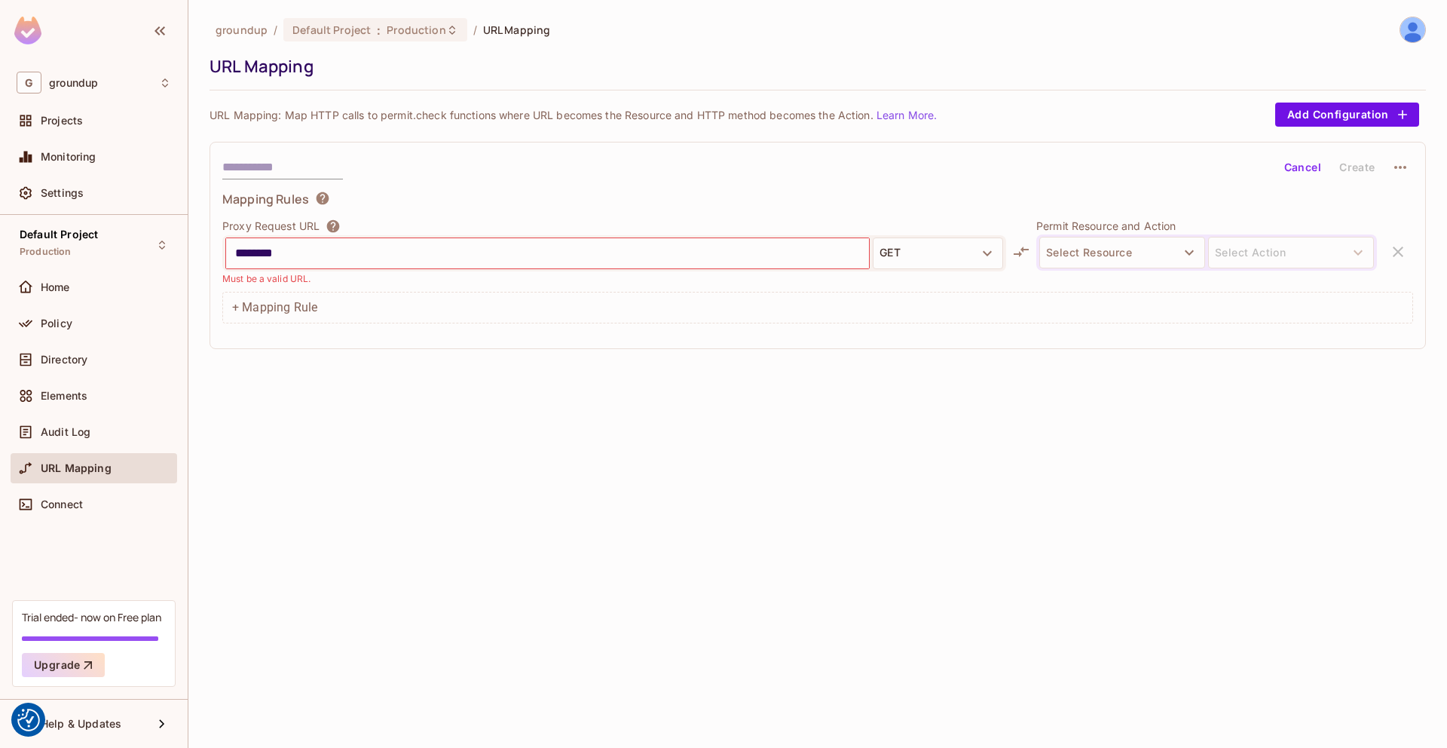
type input "********"
click at [81, 503] on span "Connect" at bounding box center [62, 504] width 42 height 12
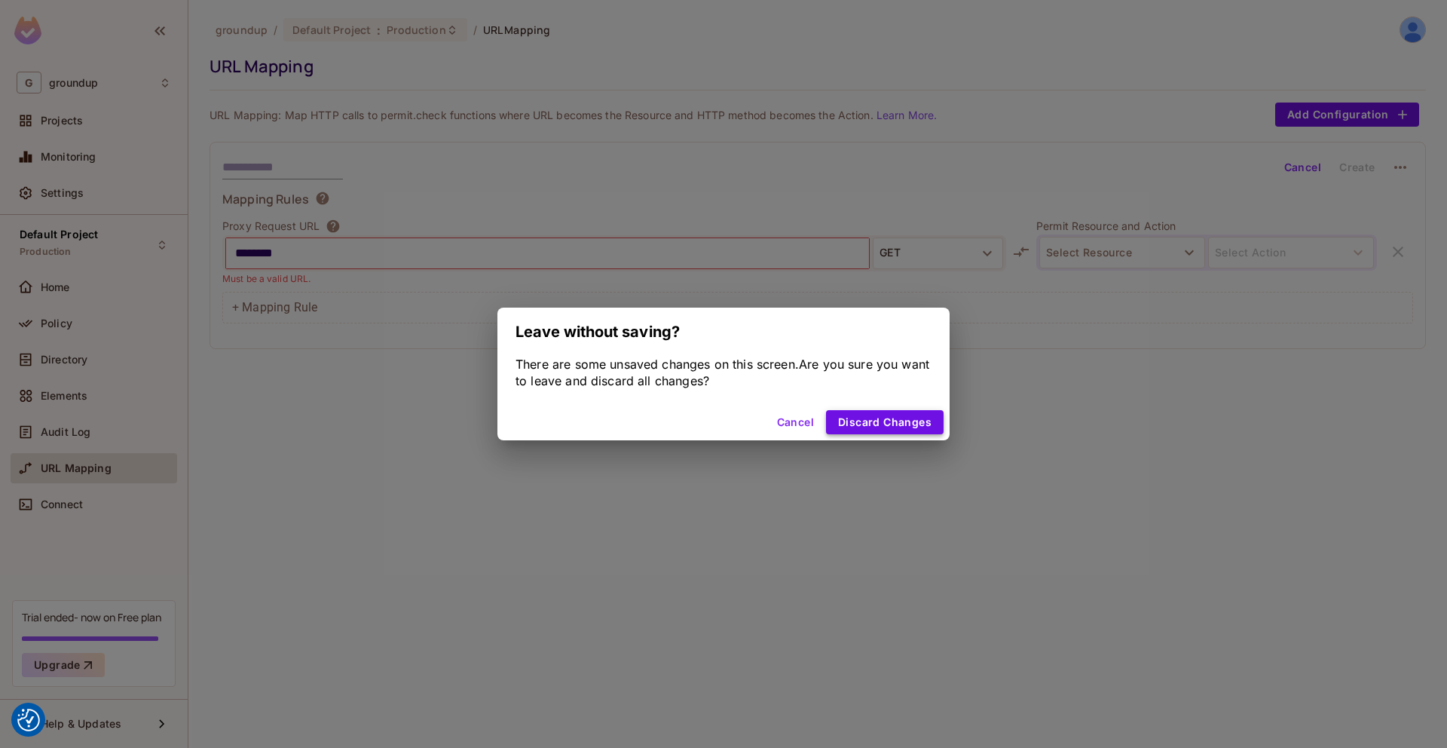
click at [913, 430] on button "Discard Changes" at bounding box center [885, 422] width 118 height 24
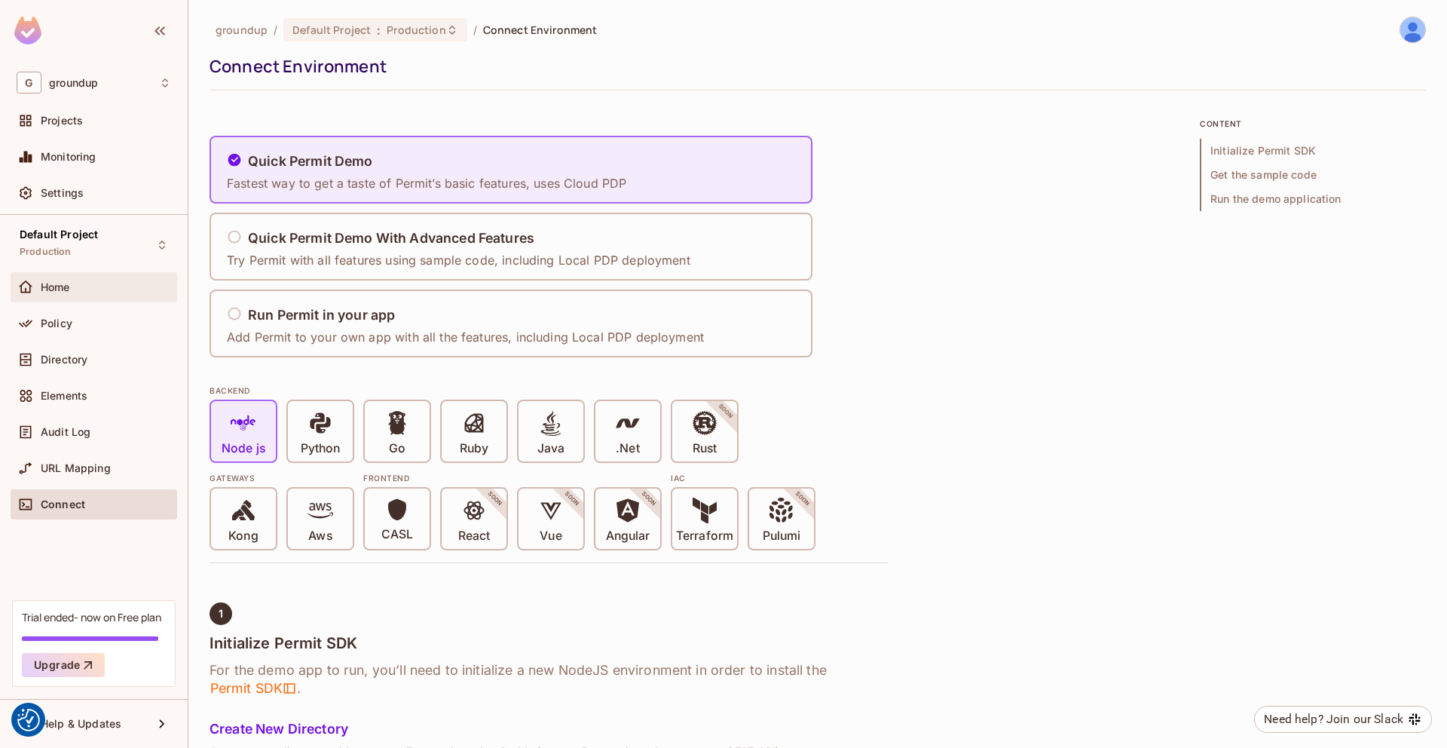
click at [78, 287] on div "Home" at bounding box center [106, 287] width 130 height 12
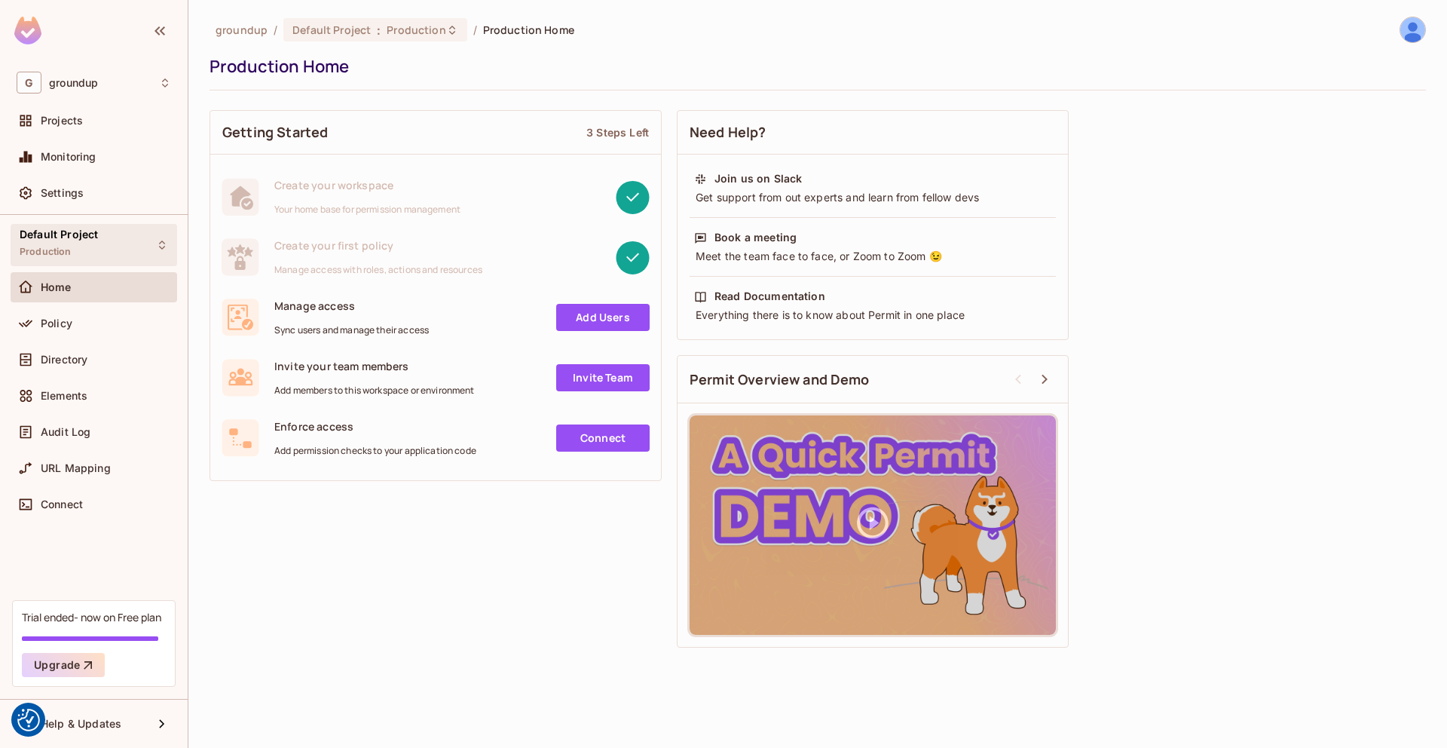
click at [108, 248] on div "Default Project Production" at bounding box center [94, 244] width 167 height 41
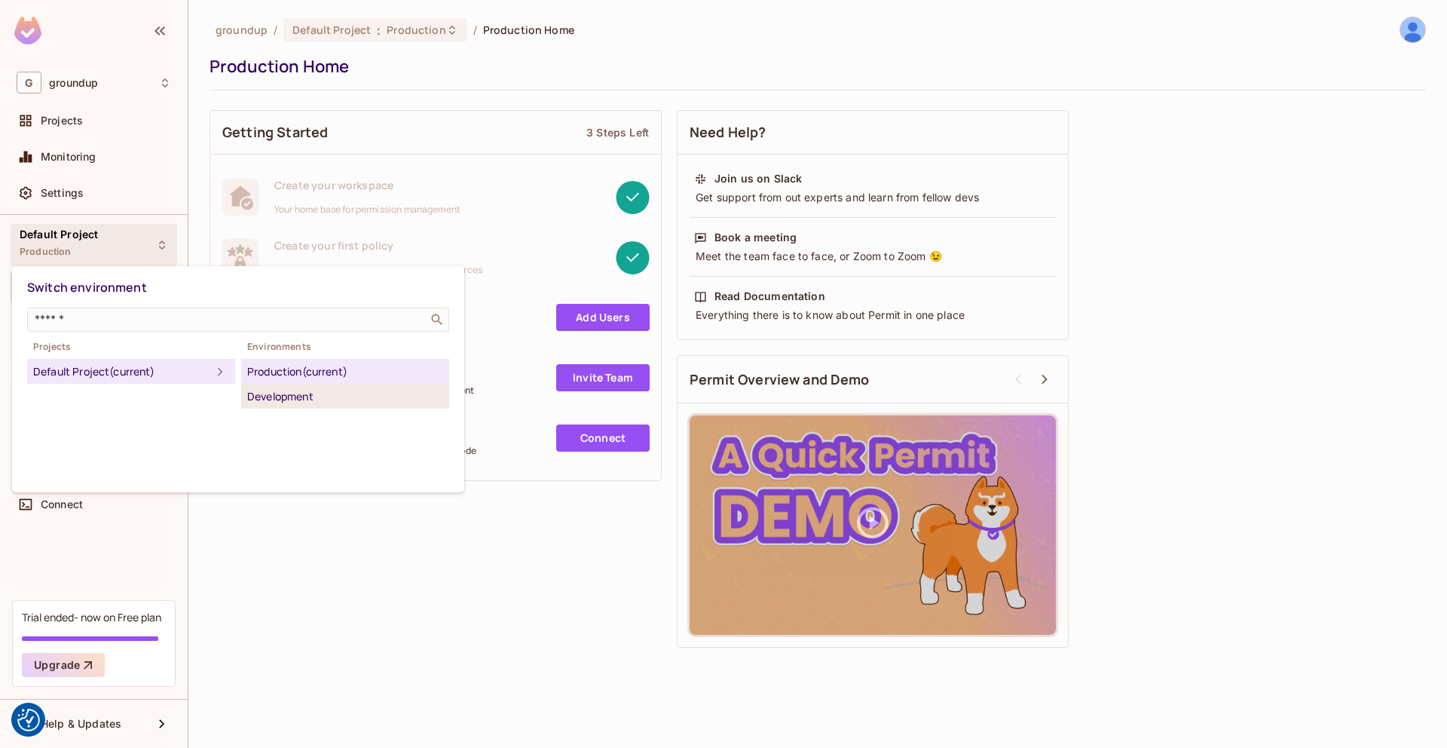
click at [294, 391] on div "Development" at bounding box center [345, 396] width 196 height 18
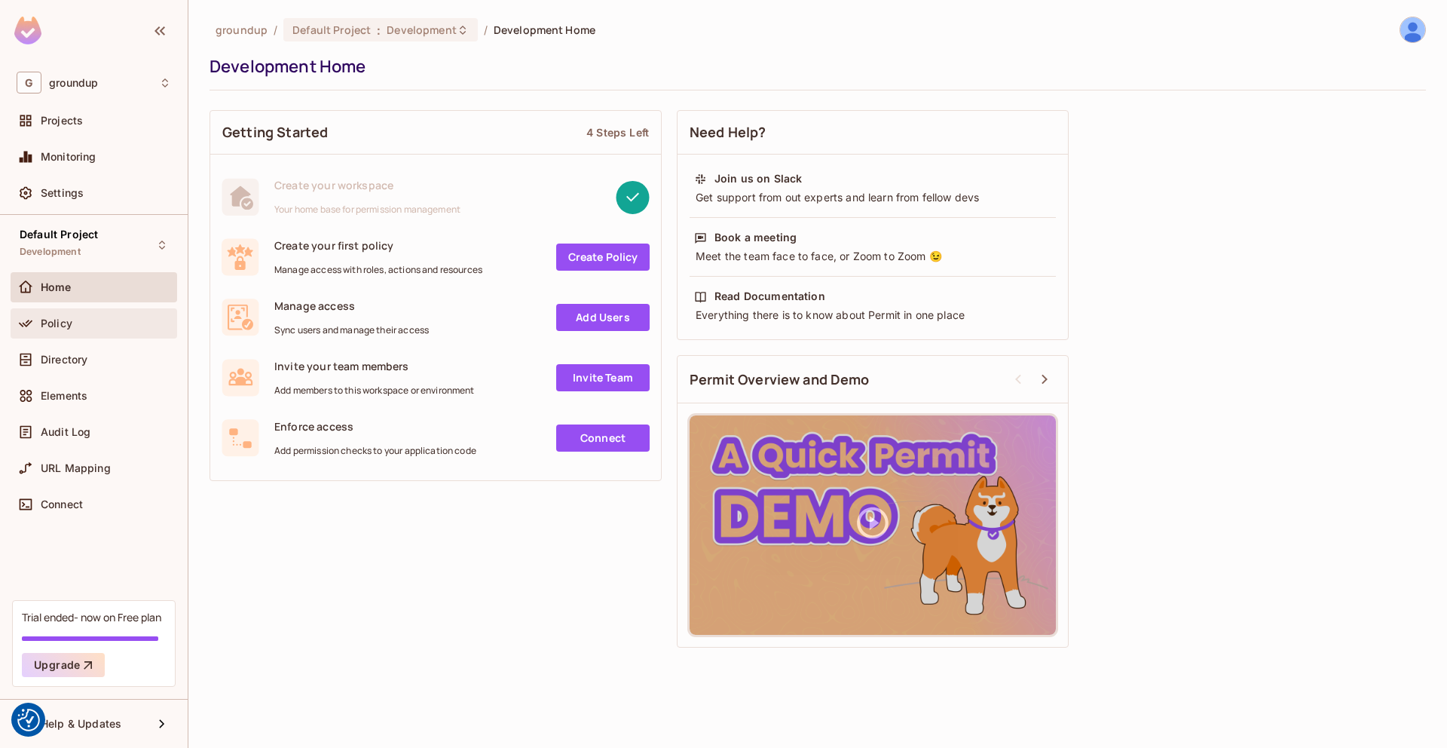
click at [79, 333] on div "Policy" at bounding box center [94, 323] width 167 height 30
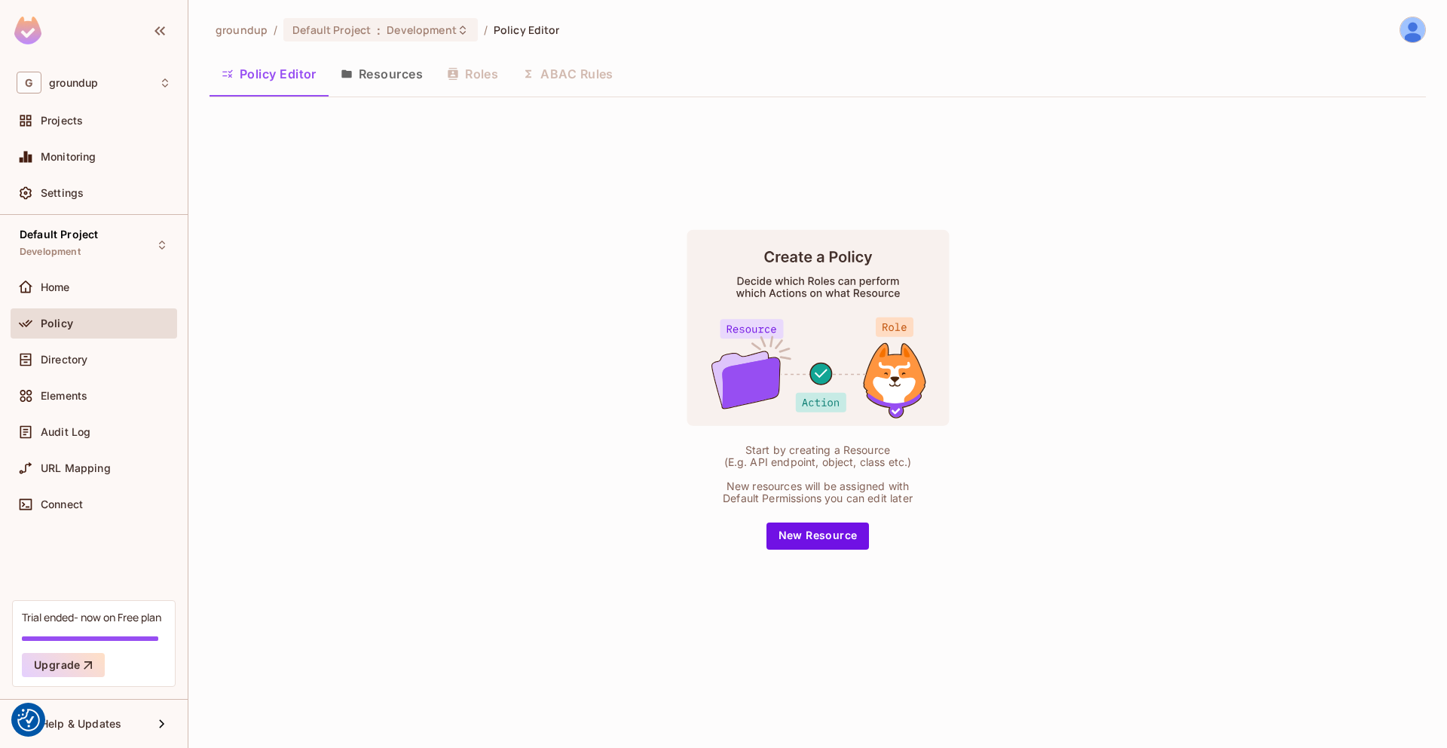
click at [393, 69] on button "Resources" at bounding box center [382, 74] width 106 height 38
